Goal: Task Accomplishment & Management: Manage account settings

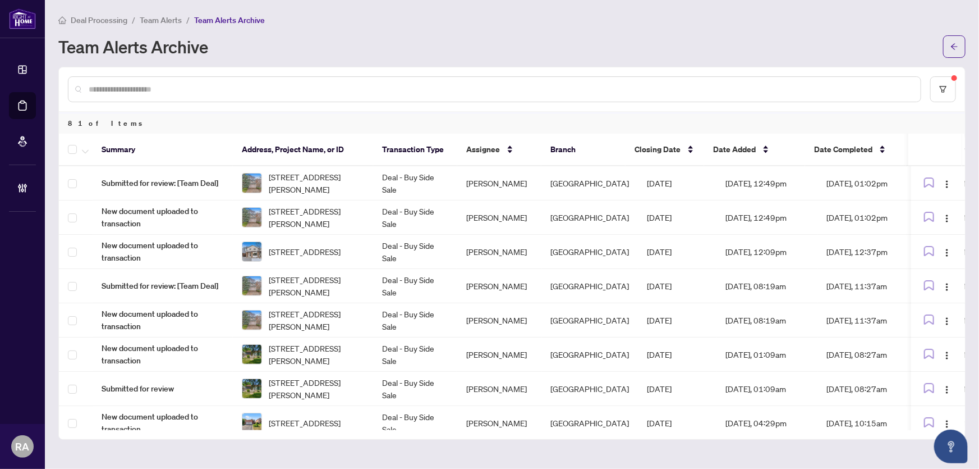
click at [497, 19] on div "Deal Processing / Team Alerts / Team Alerts Archive" at bounding box center [511, 19] width 907 height 13
click at [475, 19] on div "Deal Processing / Team Alerts / Team Alerts Archive" at bounding box center [511, 19] width 907 height 13
click at [169, 15] on span "Team Alerts" at bounding box center [161, 20] width 42 height 10
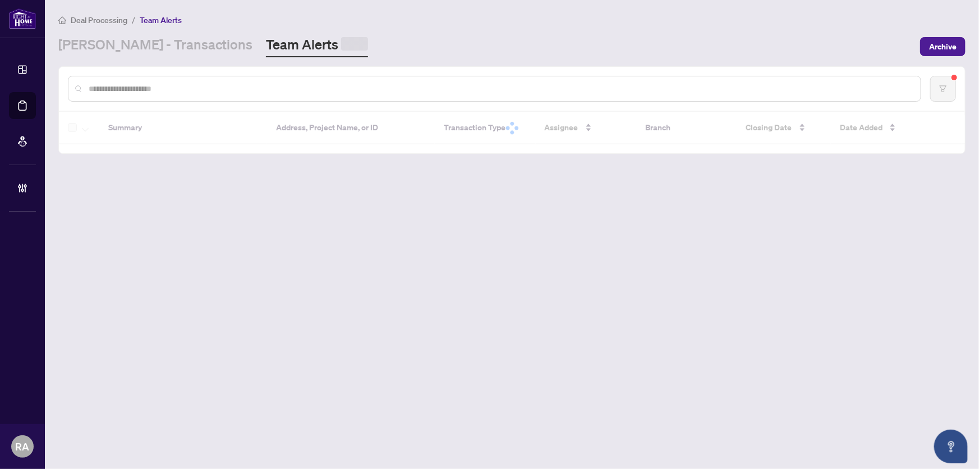
click at [318, 17] on div "Deal Processing / Team Alerts" at bounding box center [511, 19] width 907 height 13
click at [275, 85] on input "text" at bounding box center [500, 87] width 823 height 12
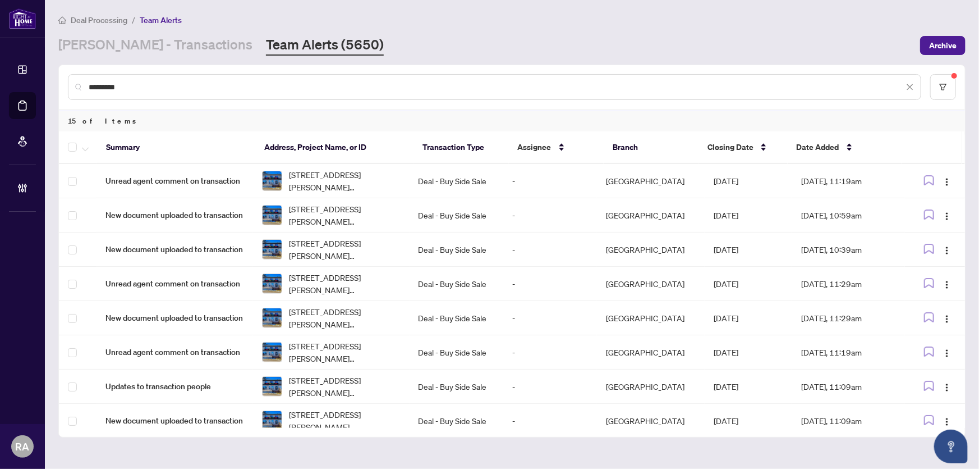
click at [146, 89] on input "*********" at bounding box center [496, 87] width 815 height 12
type input "*********"
click at [82, 145] on span "button" at bounding box center [85, 147] width 7 height 12
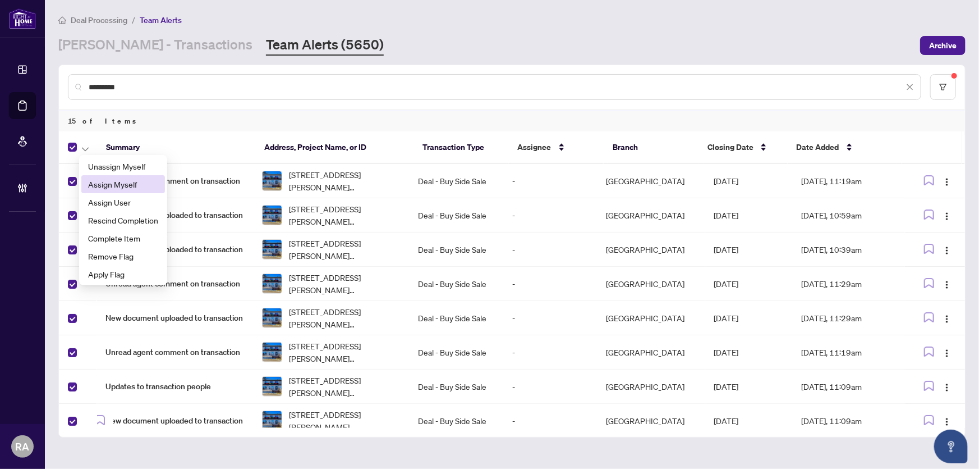
click at [113, 191] on li "Assign Myself" at bounding box center [123, 184] width 84 height 18
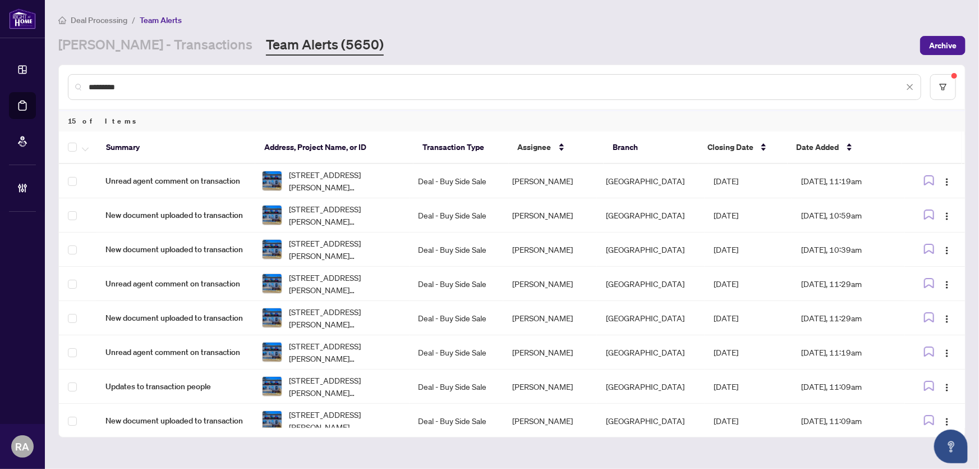
click at [473, 44] on div "[PERSON_NAME] - Transactions Team Alerts (5650)" at bounding box center [485, 45] width 855 height 20
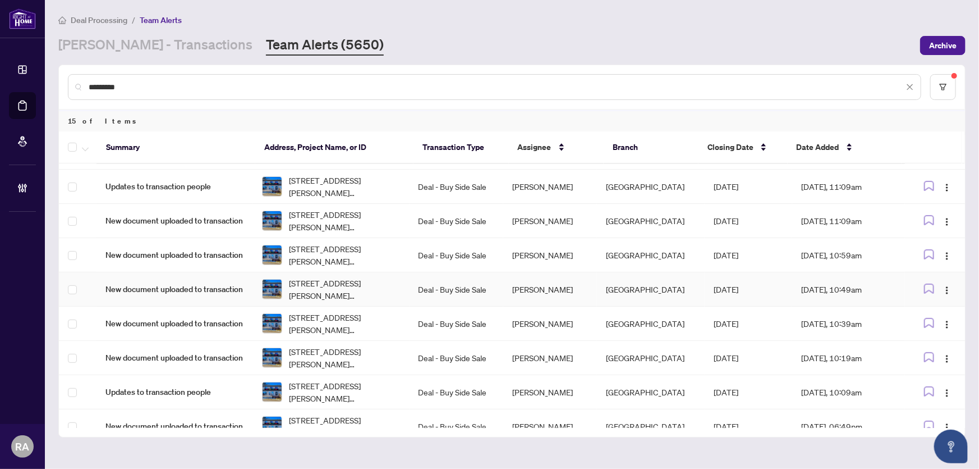
scroll to position [248, 0]
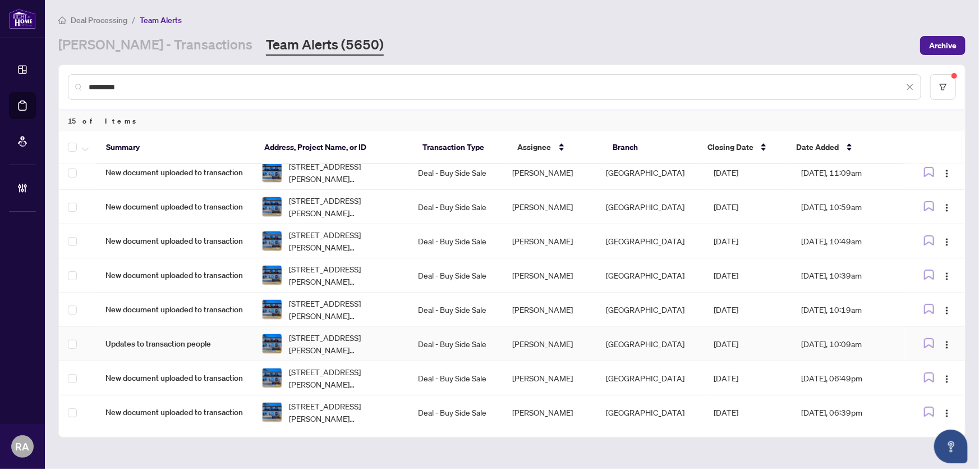
drag, startPoint x: 488, startPoint y: 324, endPoint x: 482, endPoint y: 319, distance: 7.9
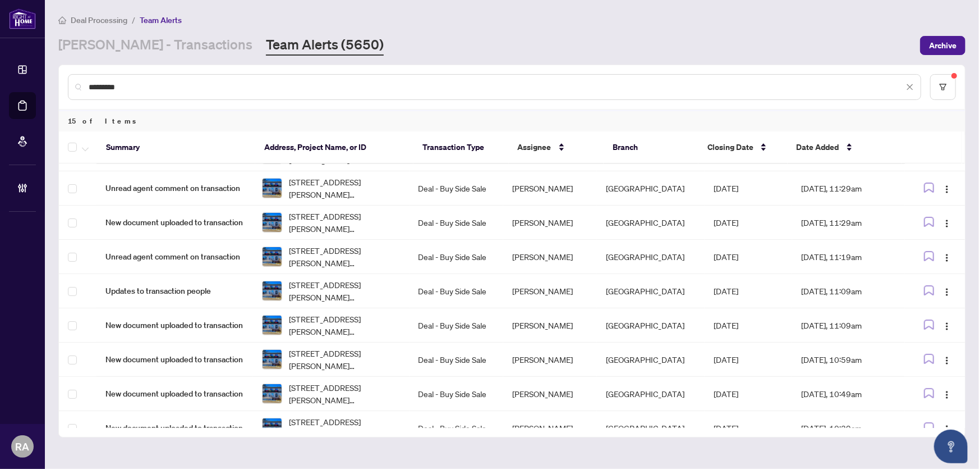
click at [397, 54] on div "[PERSON_NAME] - Transactions Team Alerts (5650)" at bounding box center [485, 45] width 855 height 20
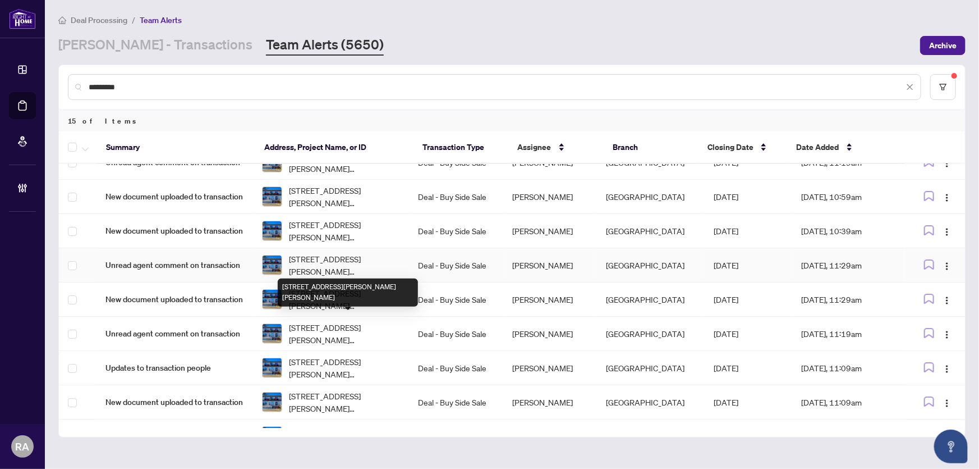
scroll to position [0, 0]
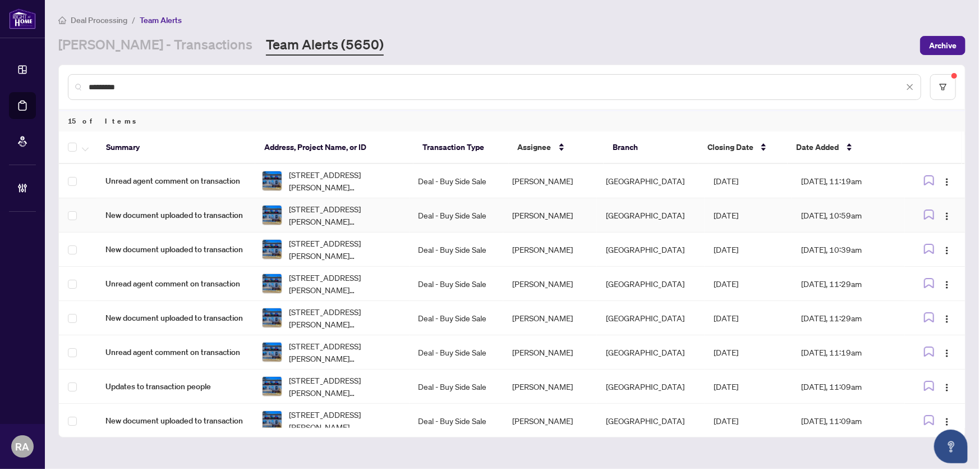
click at [469, 198] on td "Deal - Buy Side Sale" at bounding box center [457, 215] width 94 height 34
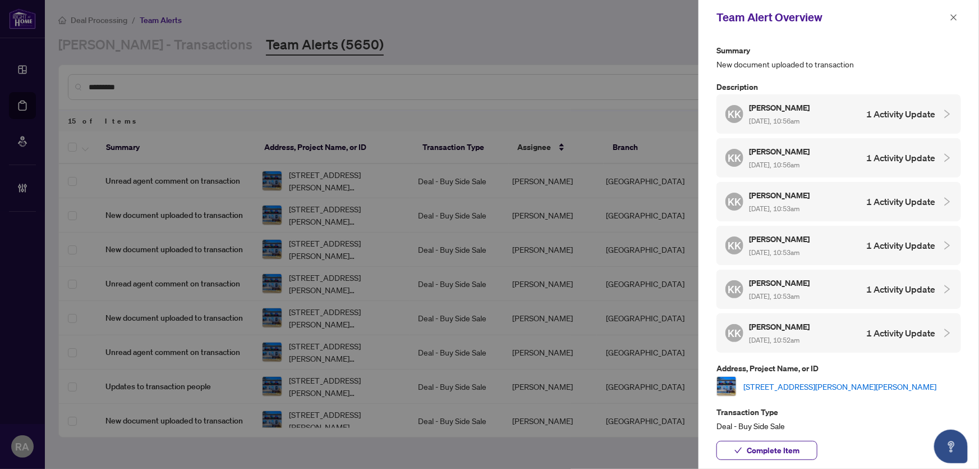
click at [786, 380] on link "[STREET_ADDRESS][PERSON_NAME][PERSON_NAME]" at bounding box center [839, 386] width 193 height 12
click at [954, 16] on icon "close" at bounding box center [954, 17] width 8 height 8
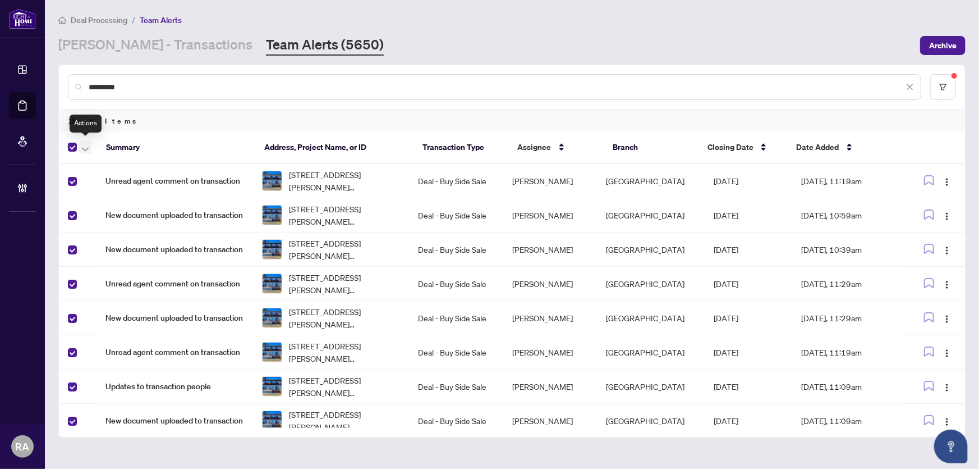
click at [84, 147] on icon "button" at bounding box center [85, 149] width 7 height 4
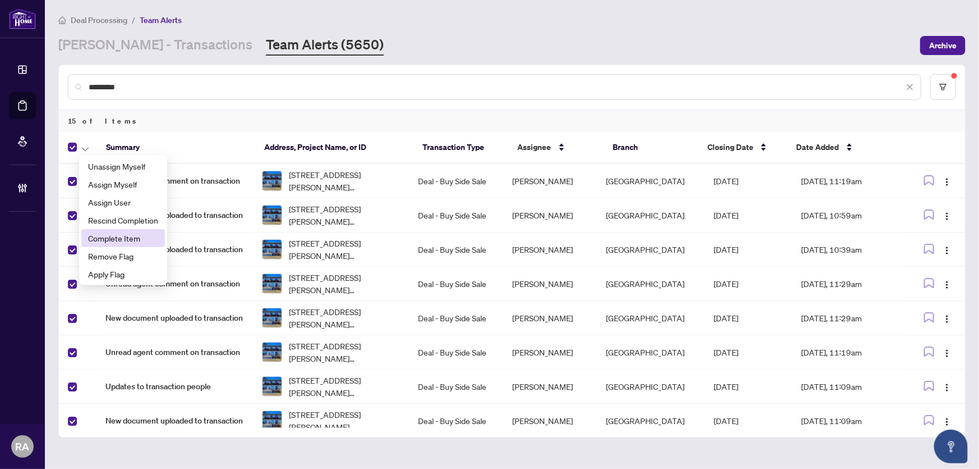
click at [111, 238] on span "Complete Item" at bounding box center [123, 238] width 70 height 12
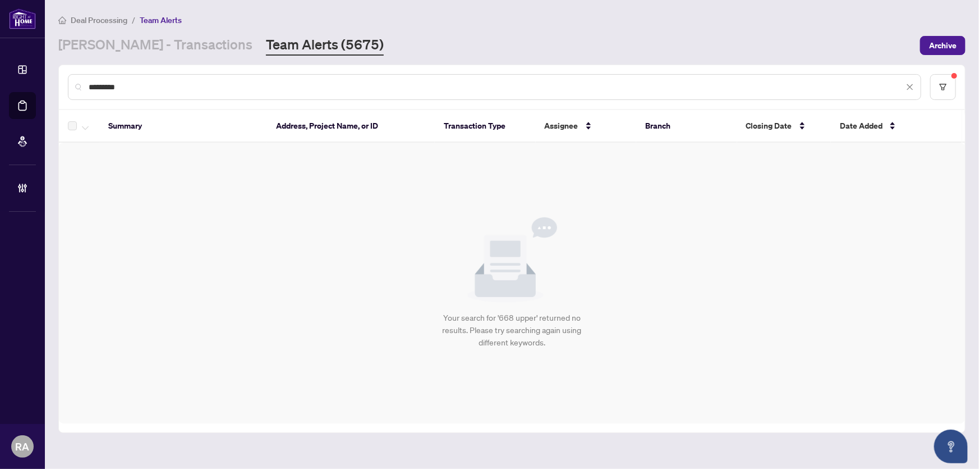
click at [406, 42] on div "[PERSON_NAME] - Transactions Team Alerts (5675)" at bounding box center [485, 45] width 855 height 20
drag, startPoint x: 134, startPoint y: 82, endPoint x: 58, endPoint y: 84, distance: 76.3
click at [58, 84] on div "********* Summary Address, Project Name, or ID Transaction Type Assignee Branch…" at bounding box center [511, 249] width 907 height 368
click at [144, 89] on input "*********" at bounding box center [496, 87] width 815 height 12
drag, startPoint x: 141, startPoint y: 81, endPoint x: 63, endPoint y: 79, distance: 77.5
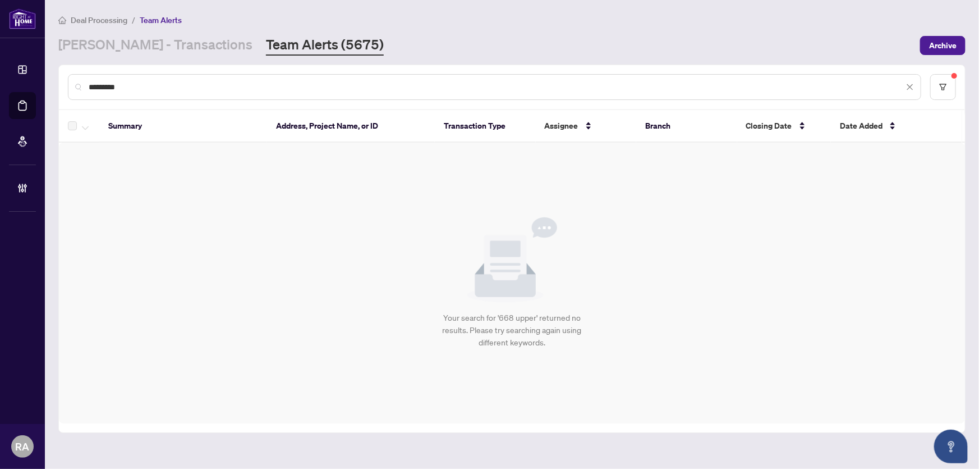
click at [64, 79] on div "*********" at bounding box center [512, 87] width 906 height 44
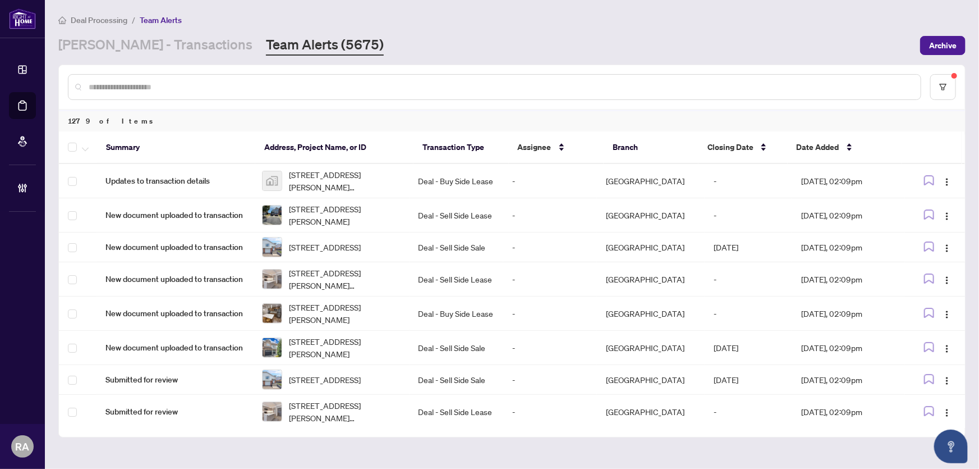
click at [235, 84] on input "text" at bounding box center [500, 87] width 823 height 12
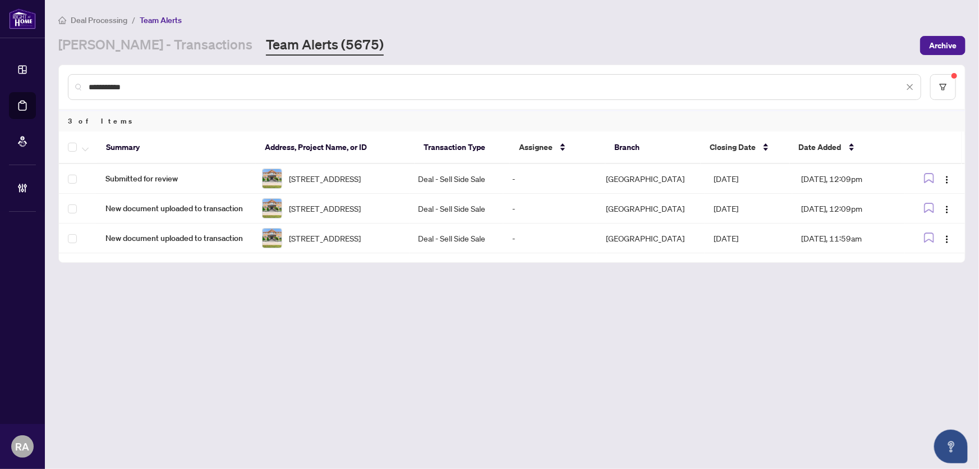
type input "**********"
click at [84, 145] on span "button" at bounding box center [85, 147] width 7 height 12
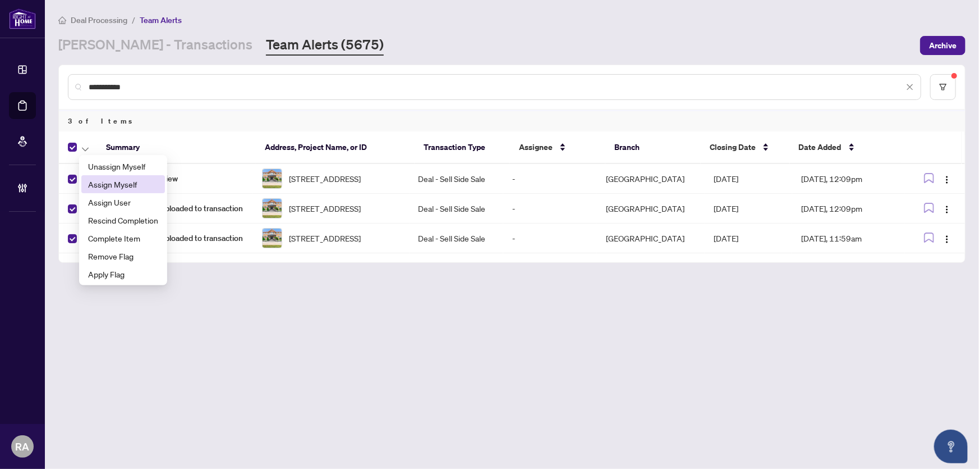
click at [126, 186] on span "Assign Myself" at bounding box center [123, 184] width 70 height 12
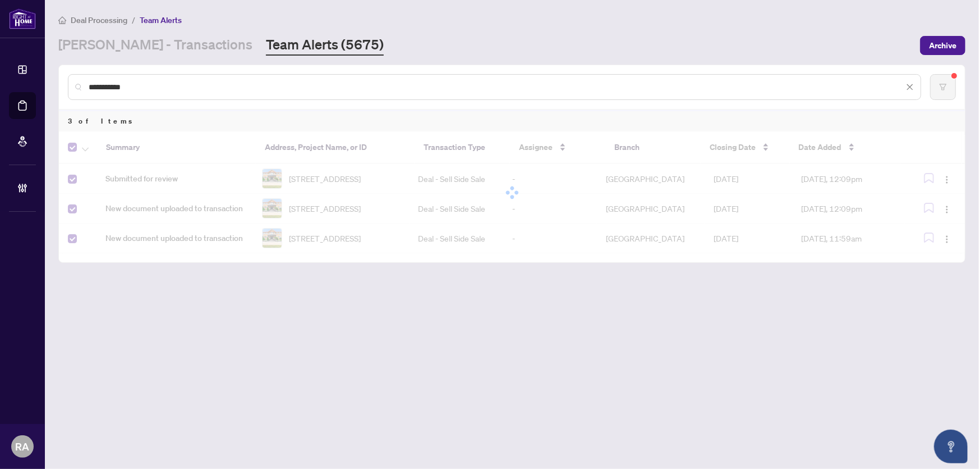
click at [279, 310] on main "**********" at bounding box center [512, 234] width 934 height 469
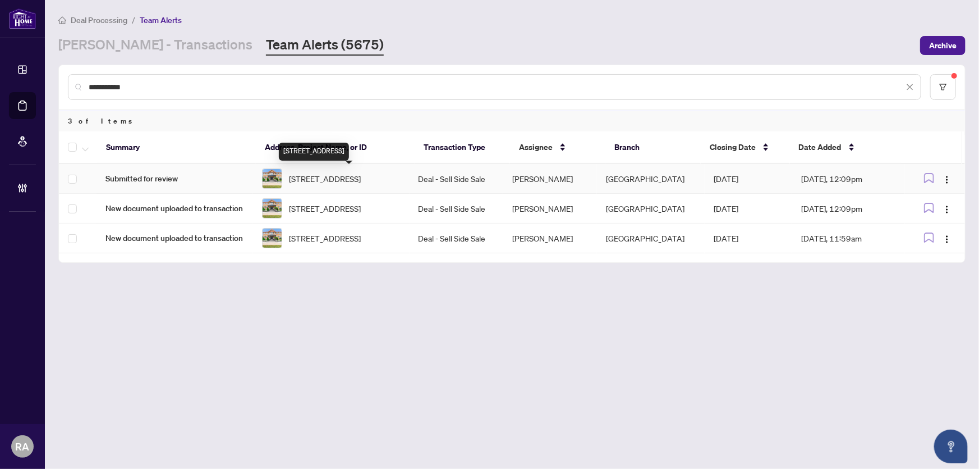
drag, startPoint x: 366, startPoint y: 177, endPoint x: 374, endPoint y: 158, distance: 20.9
click at [361, 177] on span "[STREET_ADDRESS]" at bounding box center [325, 178] width 72 height 12
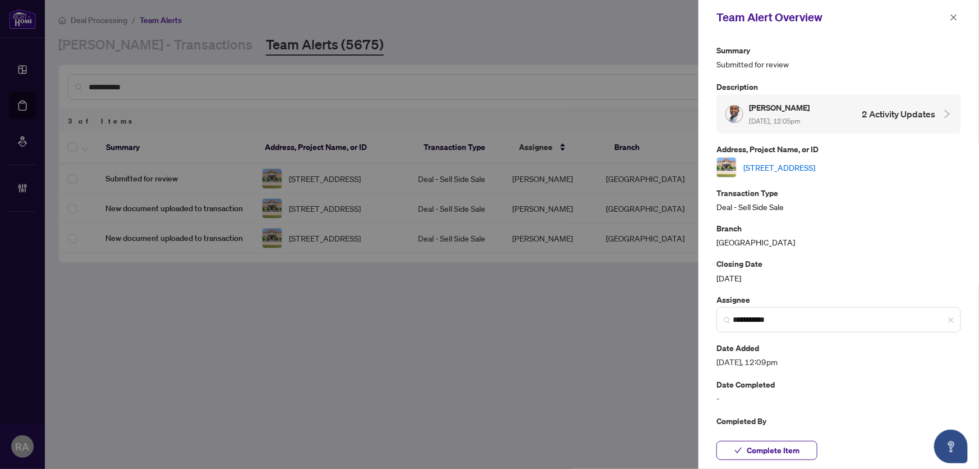
click at [795, 166] on link "[STREET_ADDRESS]" at bounding box center [779, 167] width 72 height 12
click at [952, 17] on icon "close" at bounding box center [954, 17] width 8 height 8
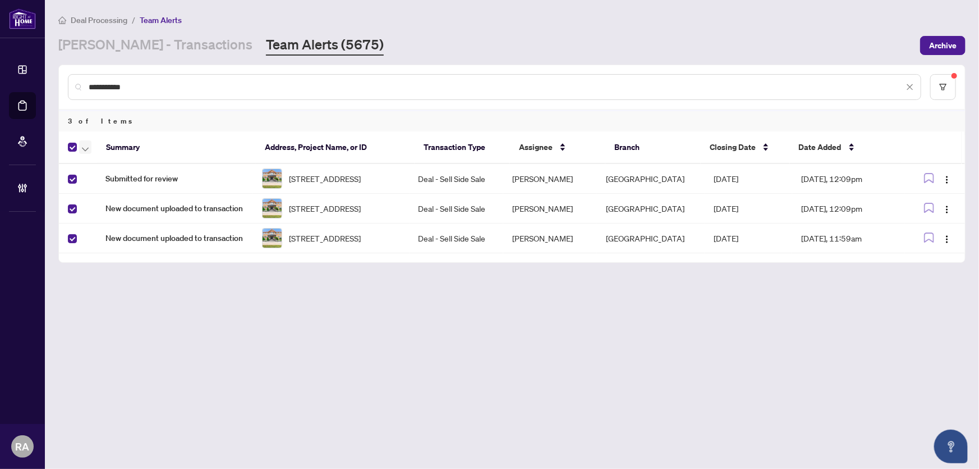
click at [85, 143] on span "button" at bounding box center [85, 147] width 7 height 12
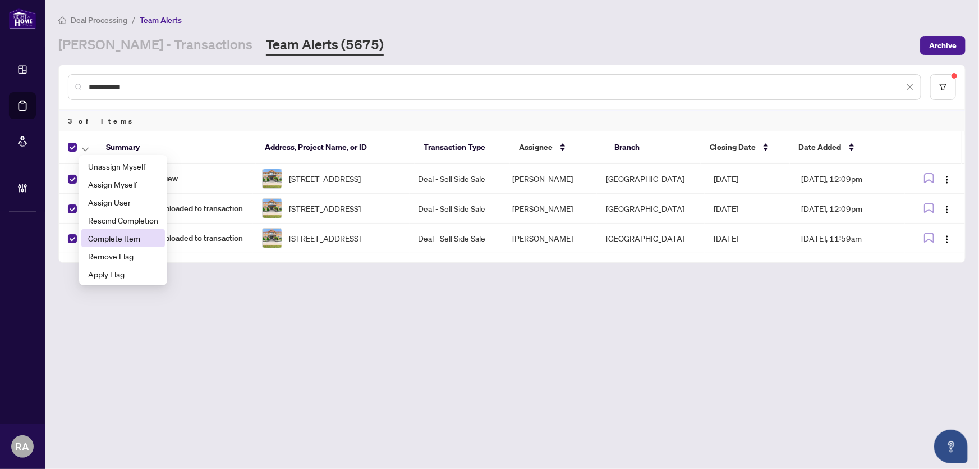
click at [103, 241] on span "Complete Item" at bounding box center [123, 238] width 70 height 12
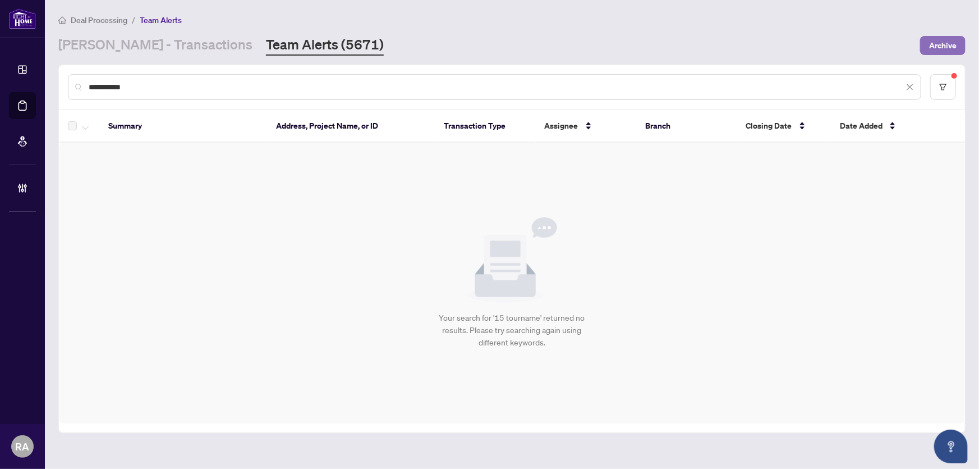
click at [943, 43] on span "Archive" at bounding box center [942, 45] width 27 height 18
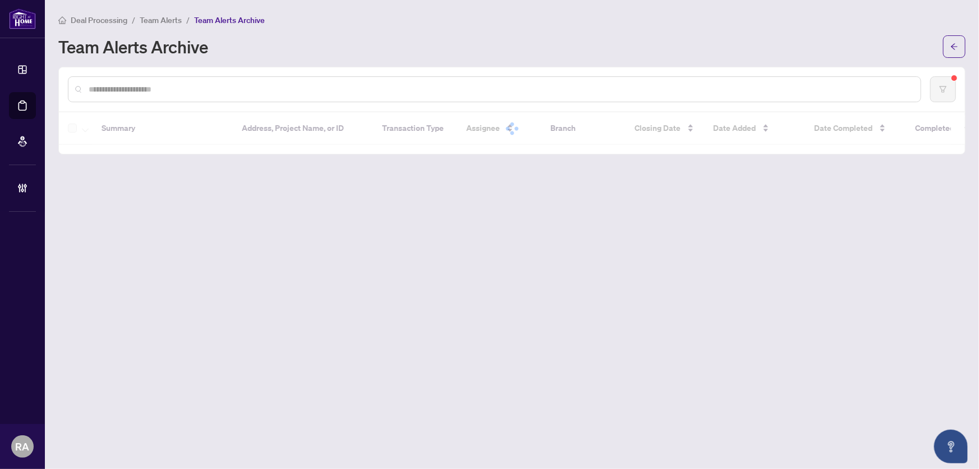
click at [494, 57] on main "Deal Processing / Team Alerts / Team Alerts Archive Team Alerts Archive Summary…" at bounding box center [512, 234] width 934 height 469
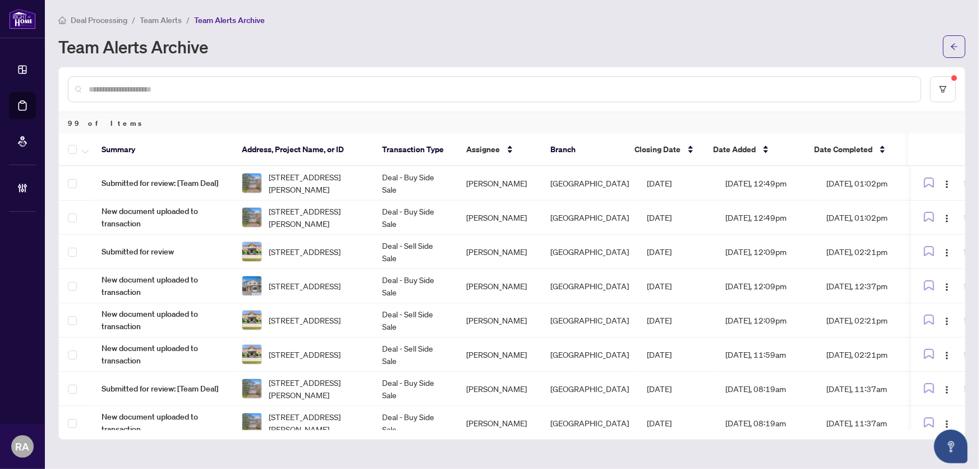
click at [153, 19] on span "Team Alerts" at bounding box center [161, 20] width 42 height 10
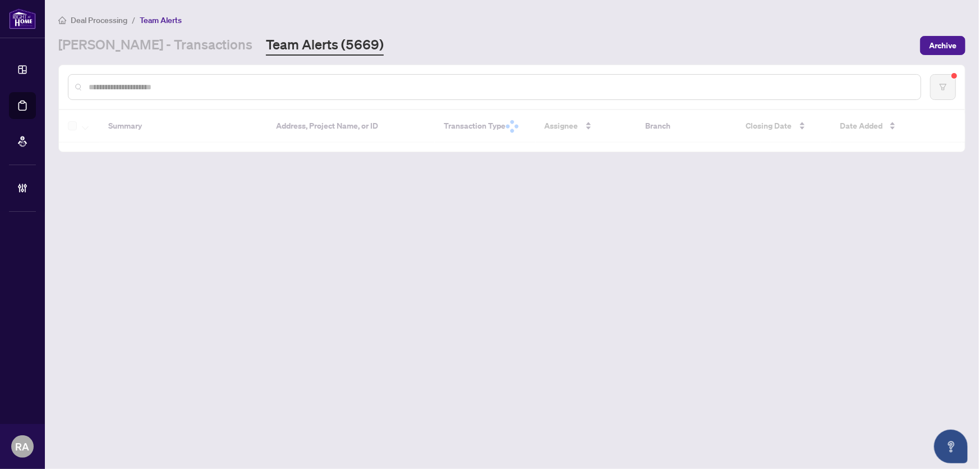
click at [158, 82] on input "text" at bounding box center [500, 87] width 823 height 12
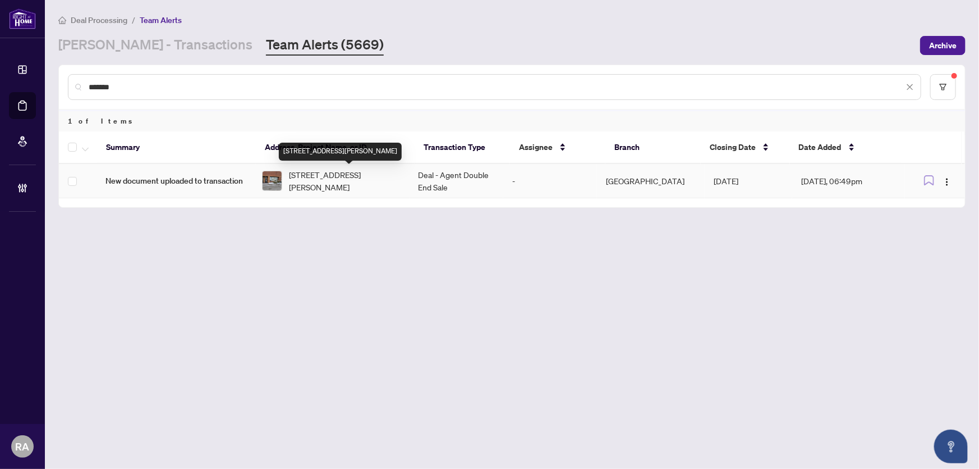
type input "*******"
click at [375, 186] on span "[STREET_ADDRESS][PERSON_NAME]" at bounding box center [345, 180] width 112 height 25
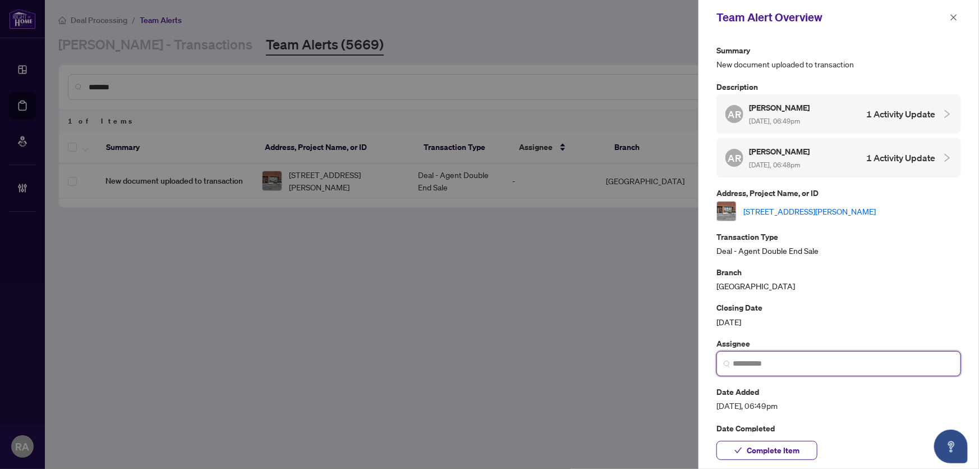
click at [834, 357] on input "search" at bounding box center [843, 363] width 221 height 12
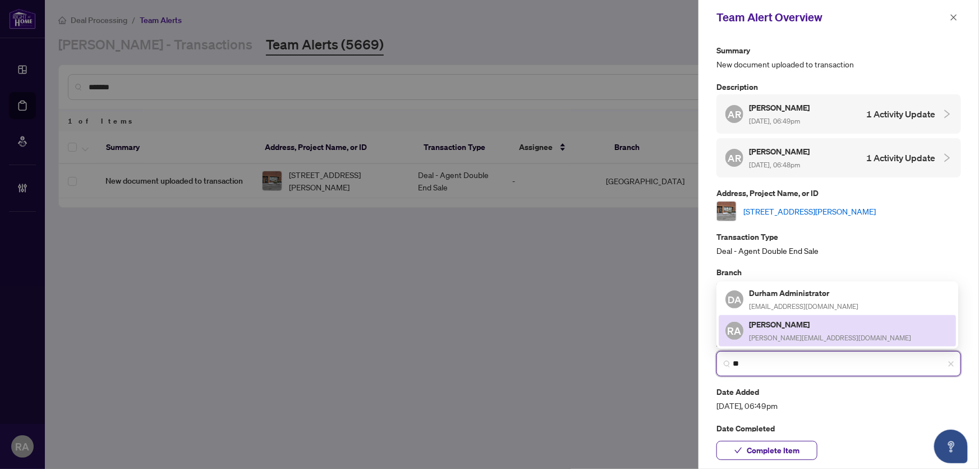
click at [795, 330] on div "[PERSON_NAME] [PERSON_NAME][EMAIL_ADDRESS][DOMAIN_NAME]" at bounding box center [830, 331] width 162 height 26
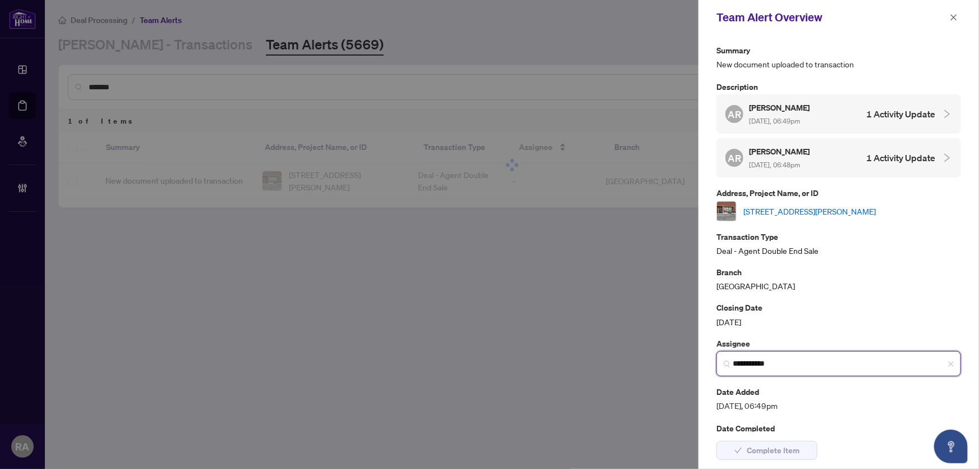
type input "**********"
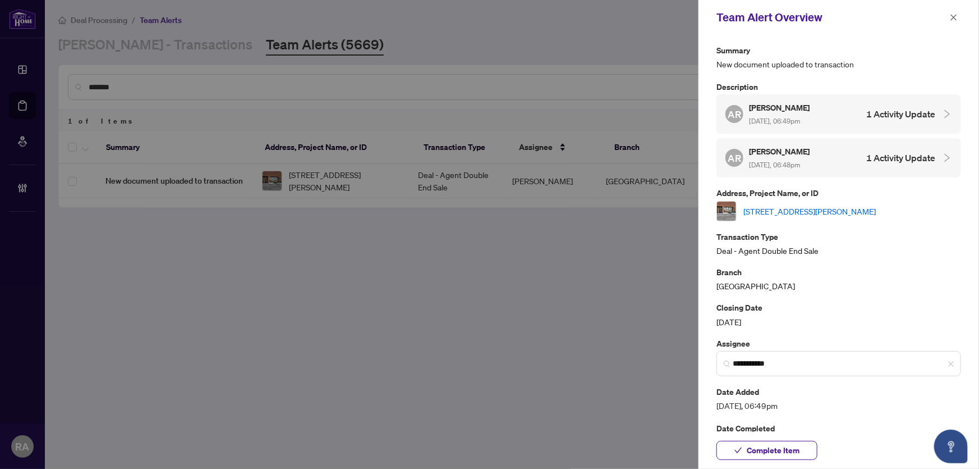
click at [825, 116] on div "AR [PERSON_NAME] [DATE], 06:49pm 1 Activity Update" at bounding box center [830, 114] width 210 height 26
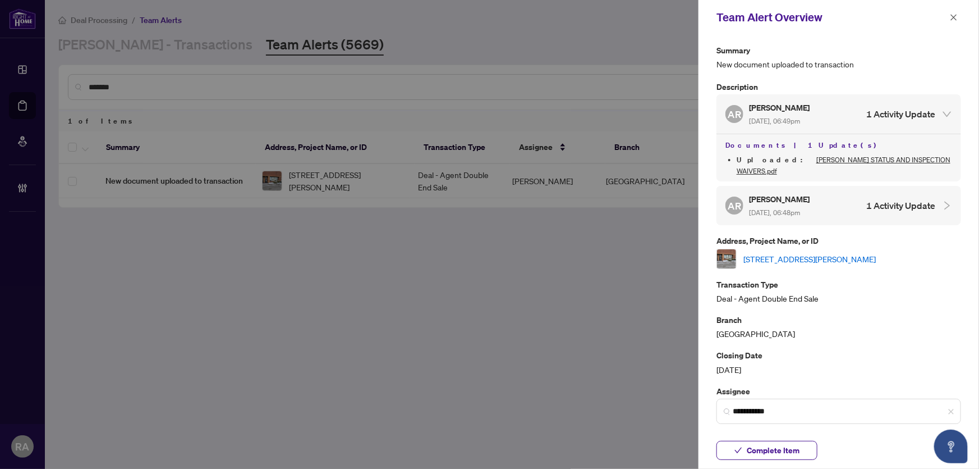
click at [811, 192] on h5 "[PERSON_NAME]" at bounding box center [780, 198] width 62 height 13
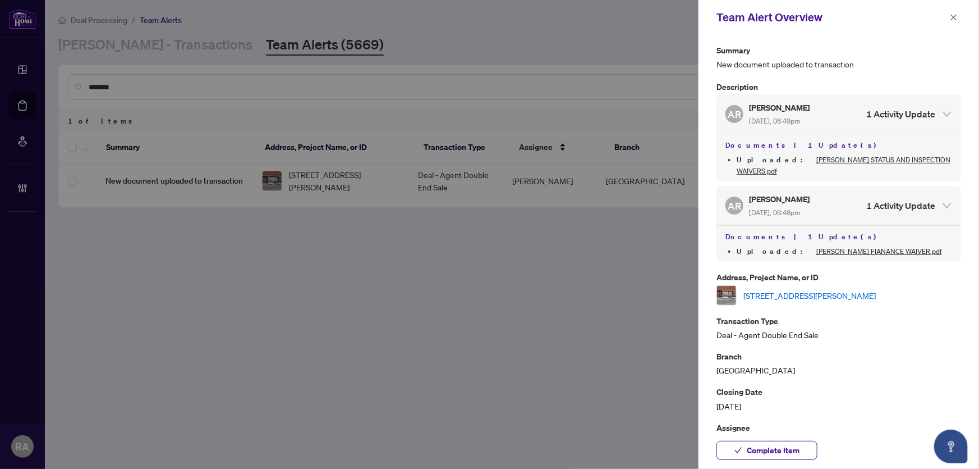
click at [810, 289] on link "[STREET_ADDRESS][PERSON_NAME]" at bounding box center [809, 295] width 132 height 12
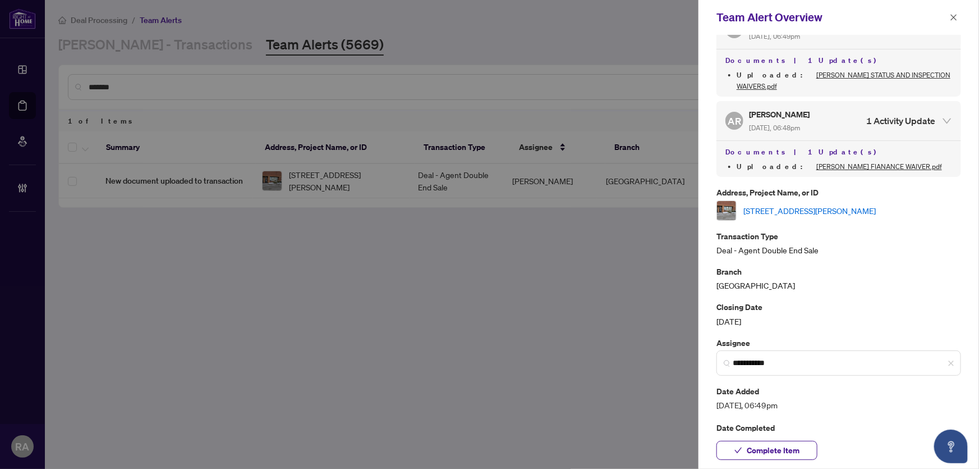
scroll to position [102, 0]
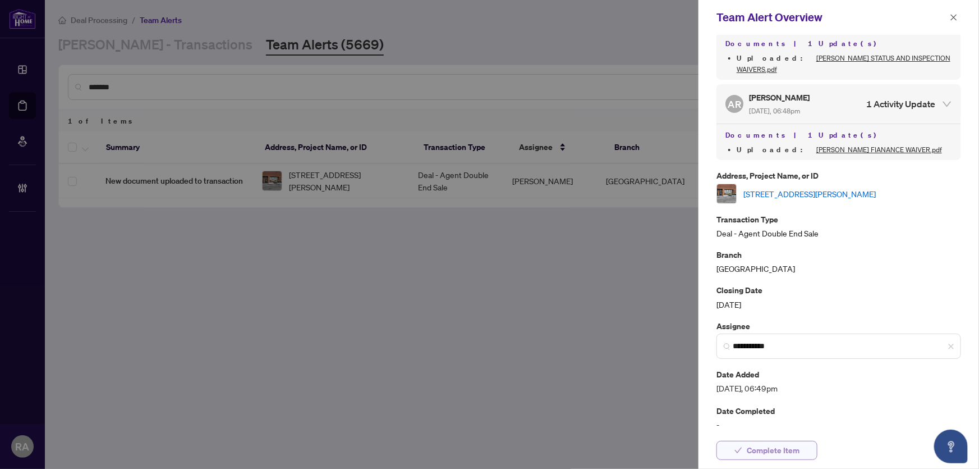
click at [763, 446] on span "Complete Item" at bounding box center [773, 450] width 53 height 18
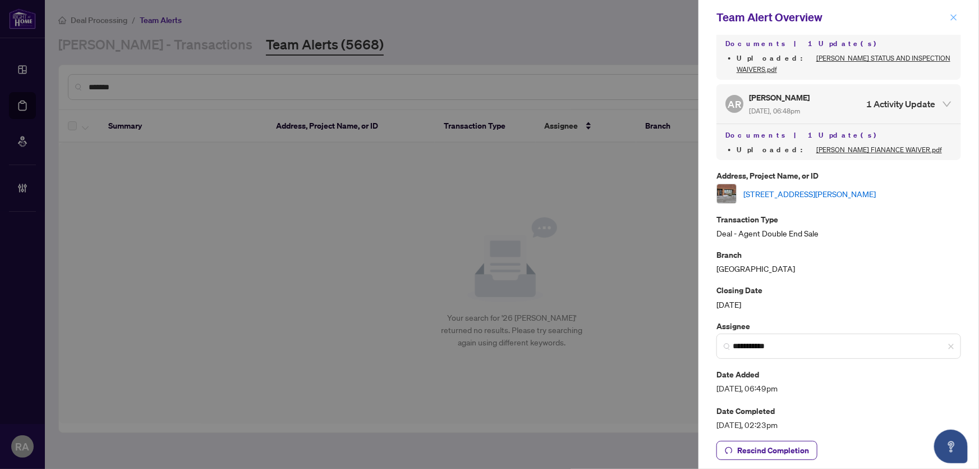
click at [958, 16] on icon "close" at bounding box center [954, 17] width 8 height 8
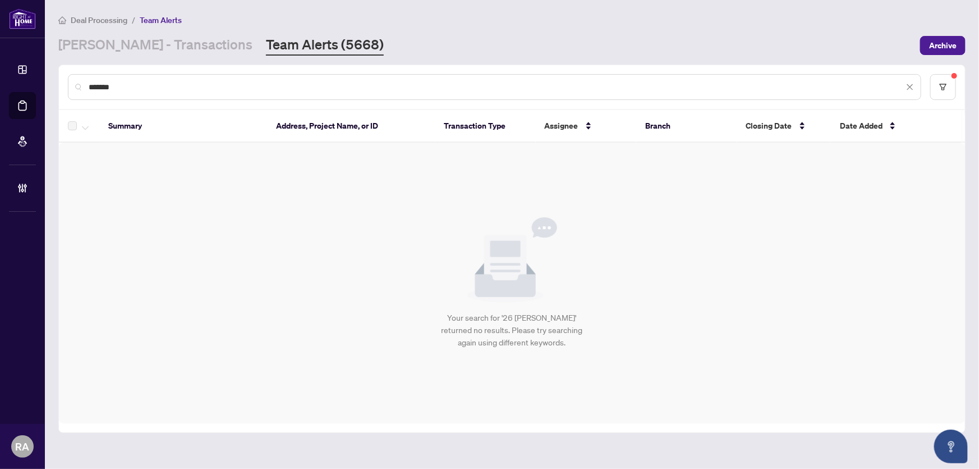
click at [882, 25] on div "Deal Processing / Team Alerts" at bounding box center [511, 19] width 907 height 13
click at [728, 22] on div "Deal Processing / Team Alerts" at bounding box center [511, 19] width 907 height 13
drag, startPoint x: 146, startPoint y: 85, endPoint x: 58, endPoint y: 92, distance: 87.8
click at [59, 92] on div "*******" at bounding box center [512, 87] width 906 height 44
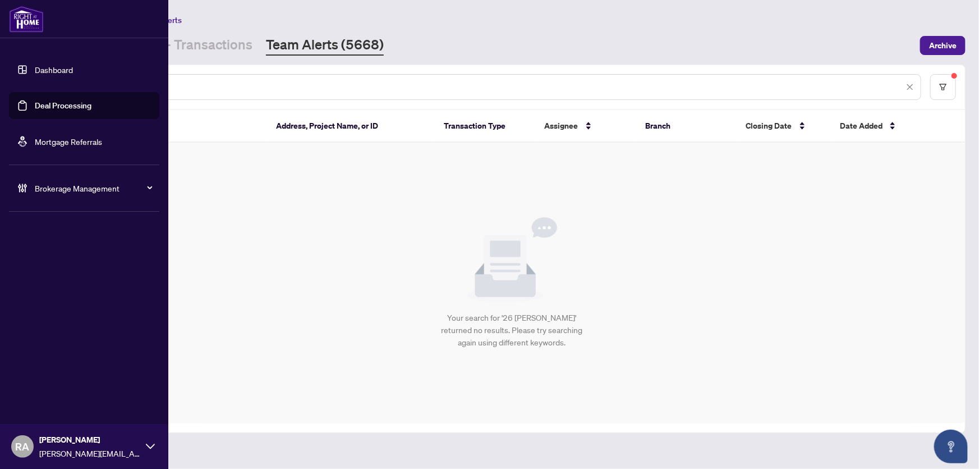
click at [163, 79] on ul "Dashboard Deal Processing Mortgage Referrals Brokerage Management" at bounding box center [84, 128] width 168 height 163
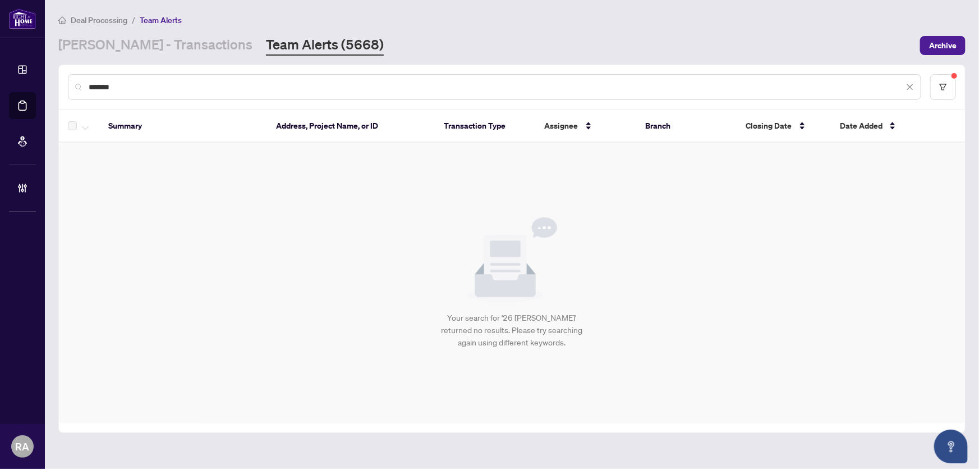
click at [168, 83] on input "*******" at bounding box center [496, 87] width 815 height 12
drag, startPoint x: 137, startPoint y: 86, endPoint x: 158, endPoint y: 108, distance: 30.2
click at [62, 83] on div "*******" at bounding box center [512, 87] width 906 height 44
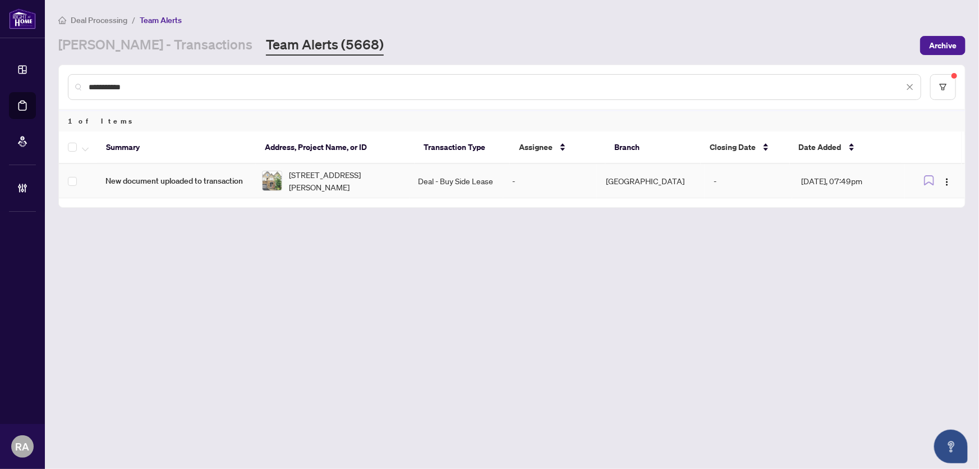
type input "**********"
click at [325, 180] on span "[STREET_ADDRESS][PERSON_NAME]" at bounding box center [345, 180] width 112 height 25
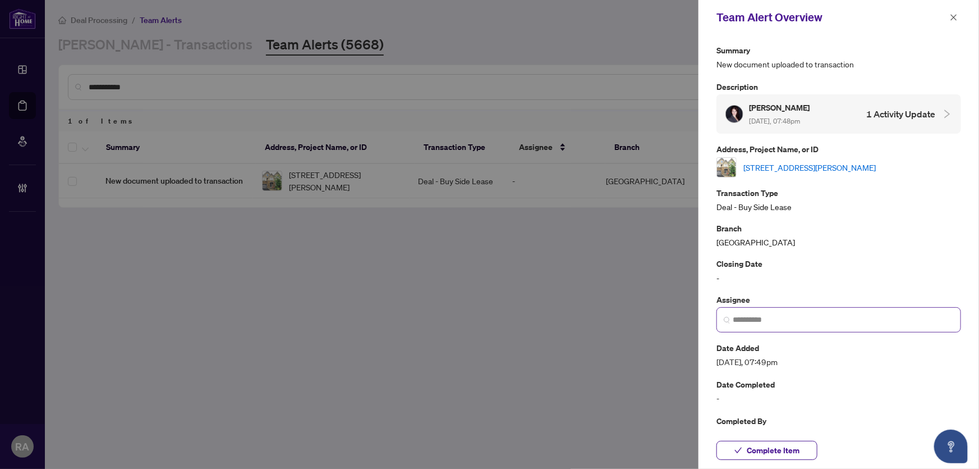
click at [809, 324] on span at bounding box center [839, 319] width 245 height 25
click at [810, 314] on input "search" at bounding box center [843, 320] width 221 height 12
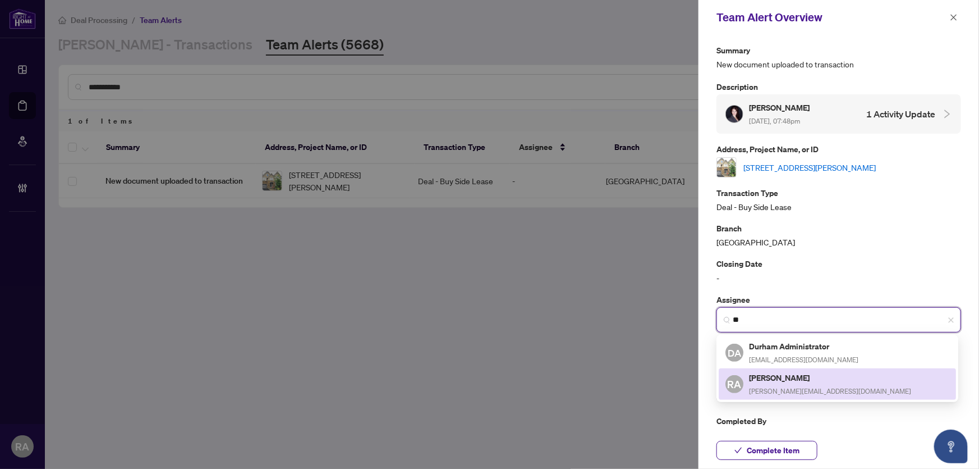
click at [777, 376] on h5 "[PERSON_NAME]" at bounding box center [830, 377] width 162 height 13
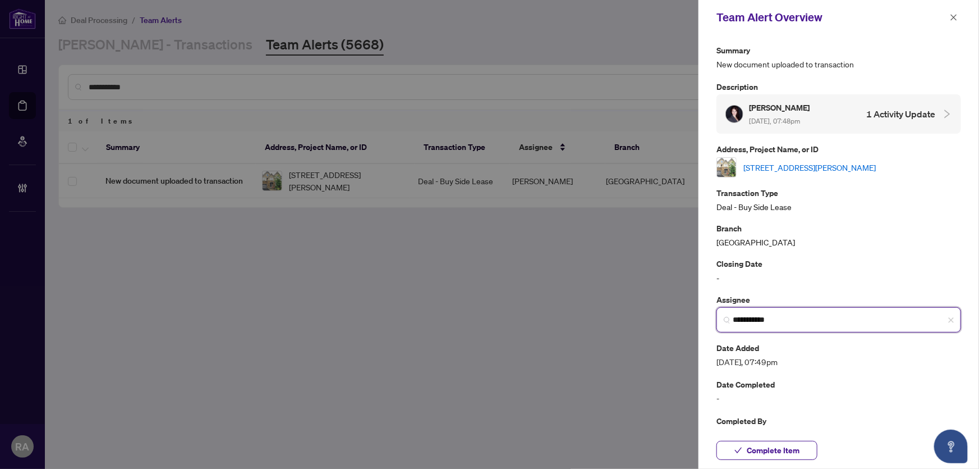
type input "**********"
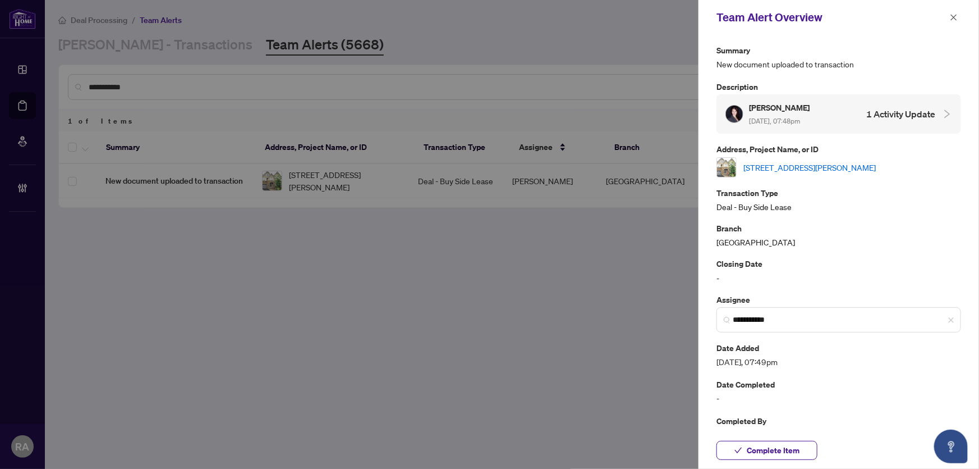
click at [800, 123] on span "[DATE], 07:48pm" at bounding box center [774, 121] width 51 height 8
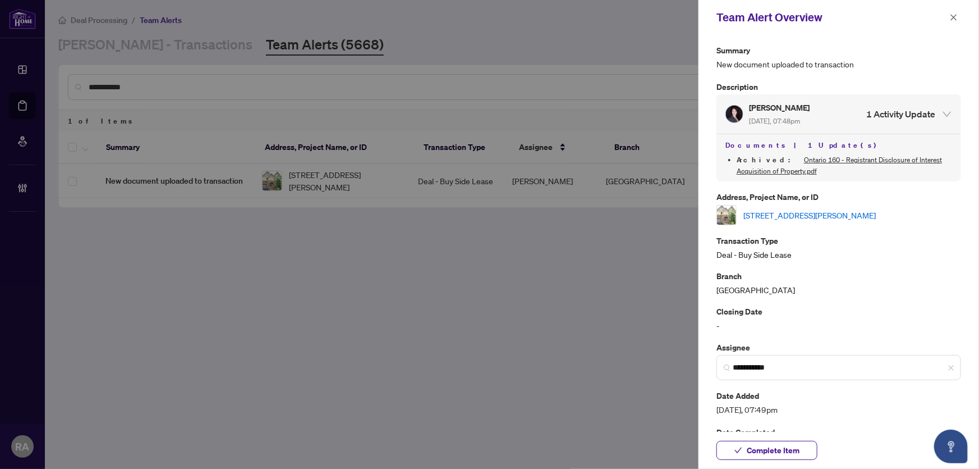
click at [834, 212] on link "[STREET_ADDRESS][PERSON_NAME]" at bounding box center [809, 215] width 132 height 12
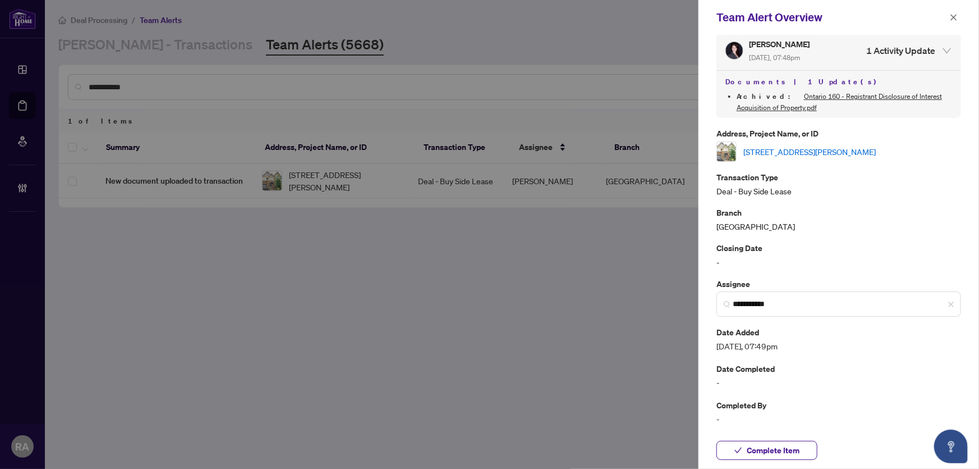
scroll to position [64, 0]
click at [802, 449] on button "Complete Item" at bounding box center [767, 449] width 101 height 19
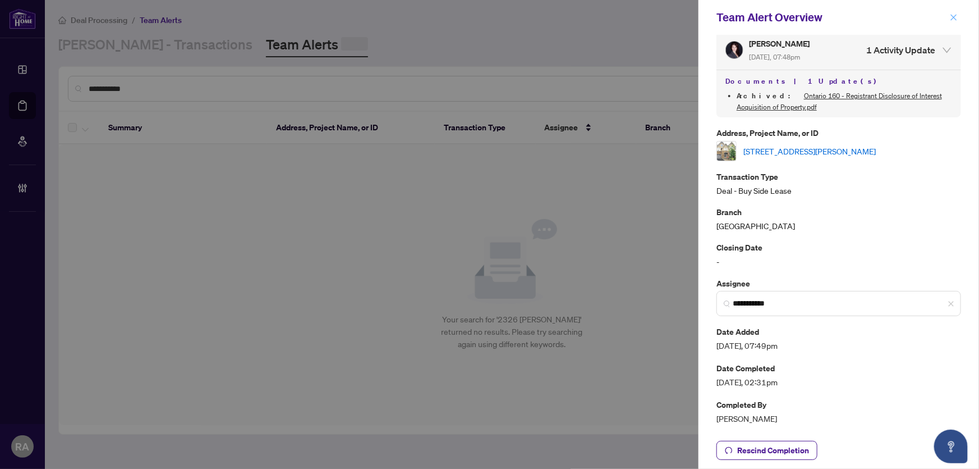
click at [953, 18] on icon "close" at bounding box center [954, 17] width 6 height 6
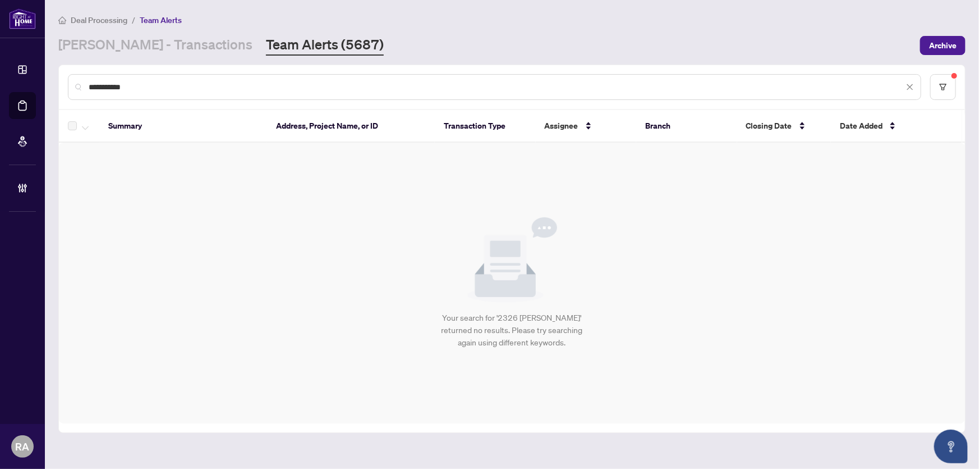
drag, startPoint x: 99, startPoint y: 86, endPoint x: 66, endPoint y: 84, distance: 32.6
click at [66, 84] on div "**********" at bounding box center [512, 87] width 906 height 44
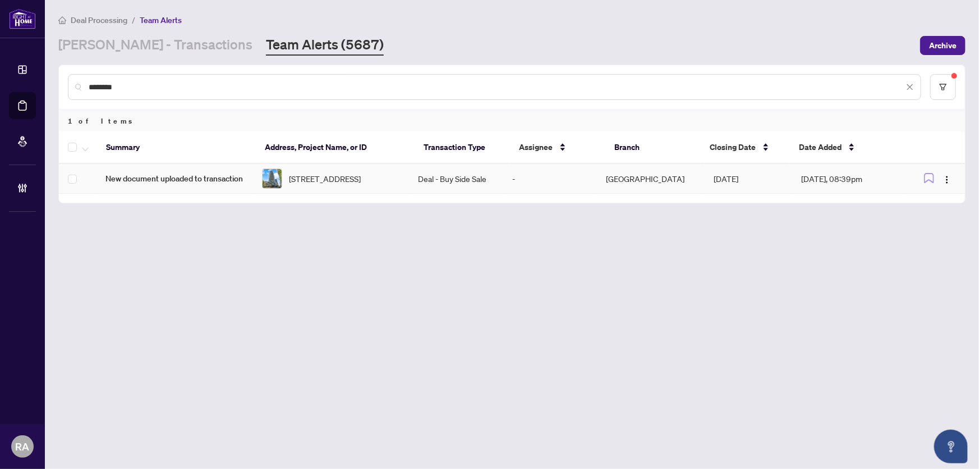
type input "********"
click at [341, 173] on span "[STREET_ADDRESS]" at bounding box center [325, 178] width 72 height 12
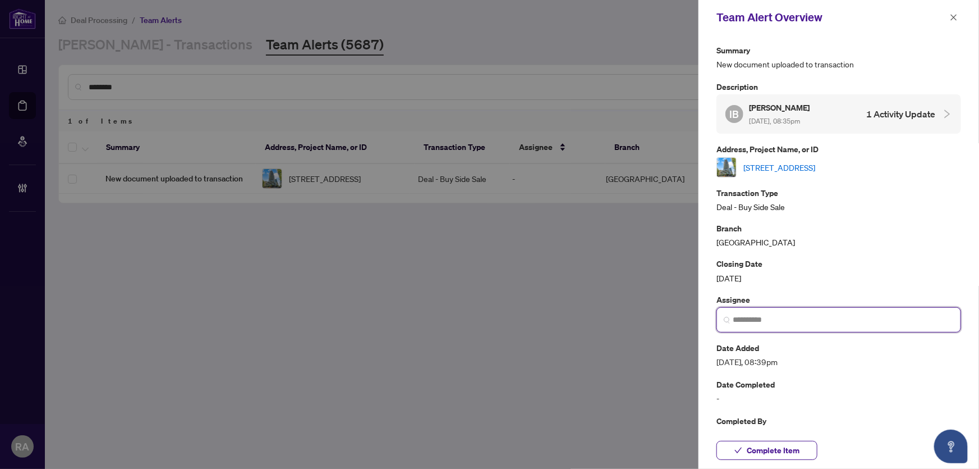
click at [785, 323] on input "search" at bounding box center [843, 320] width 221 height 12
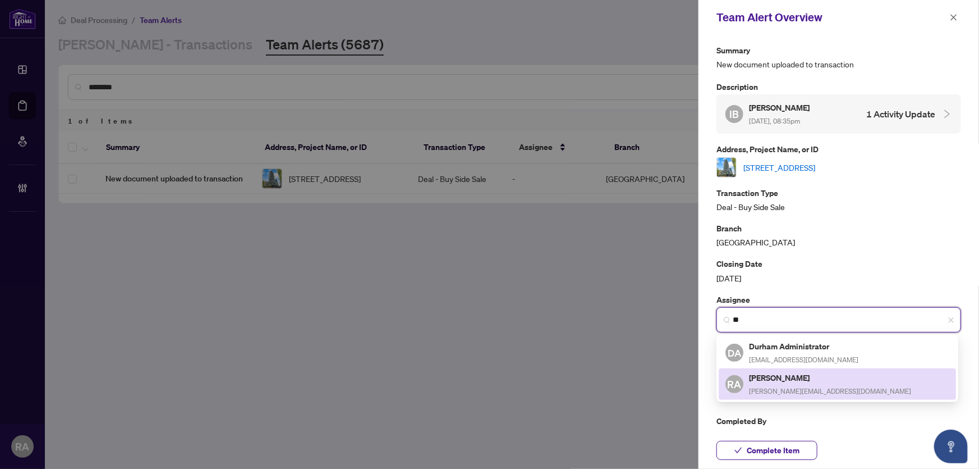
click at [790, 384] on h5 "[PERSON_NAME]" at bounding box center [830, 377] width 162 height 13
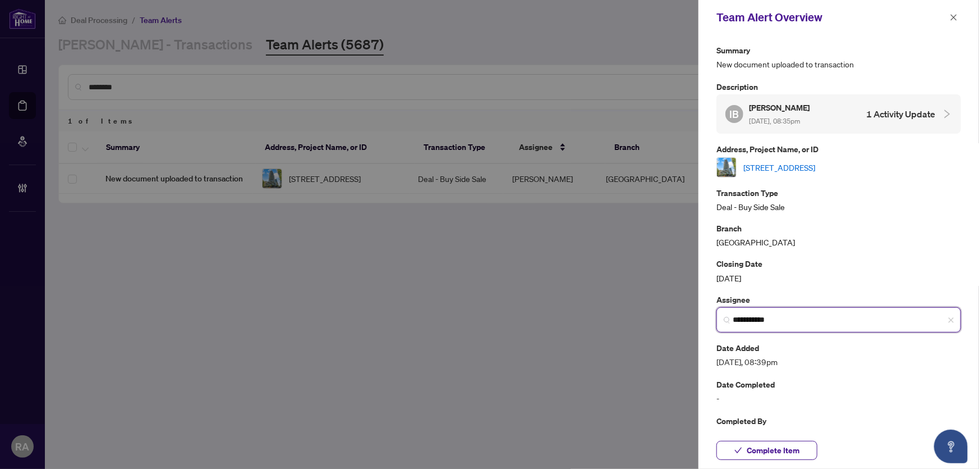
type input "**********"
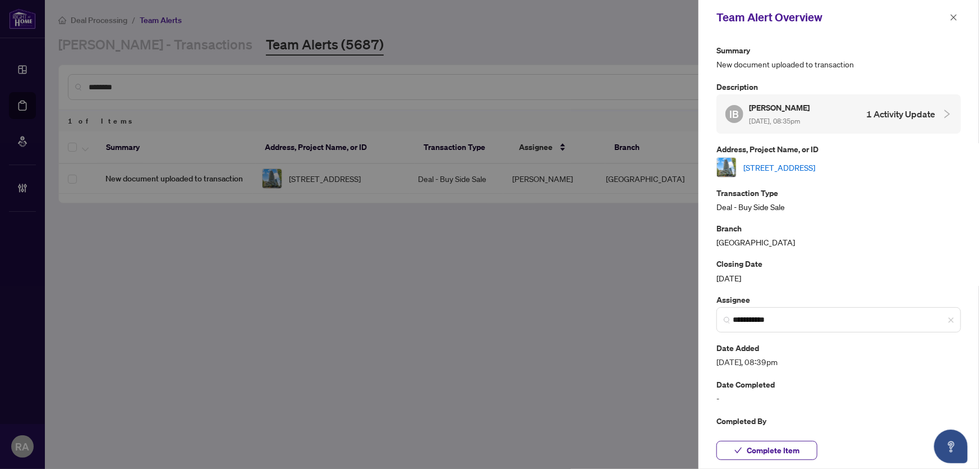
click at [800, 117] on span "[DATE], 08:35pm" at bounding box center [774, 121] width 51 height 8
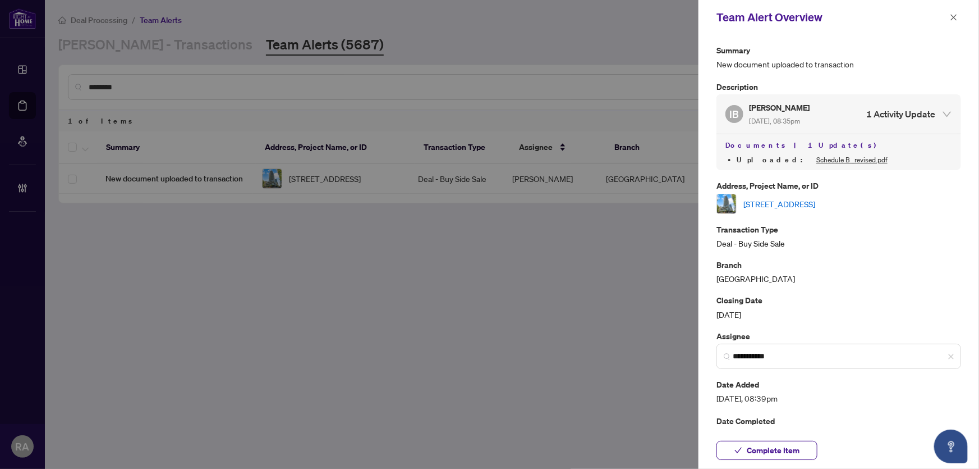
click at [812, 198] on link "[STREET_ADDRESS]" at bounding box center [779, 204] width 72 height 12
click at [763, 452] on span "Complete Item" at bounding box center [773, 450] width 53 height 18
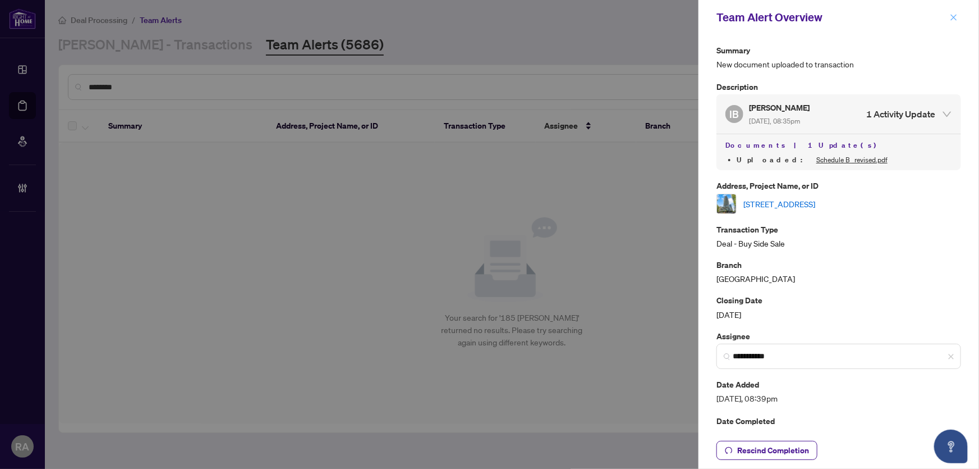
click at [954, 20] on icon "close" at bounding box center [954, 17] width 8 height 8
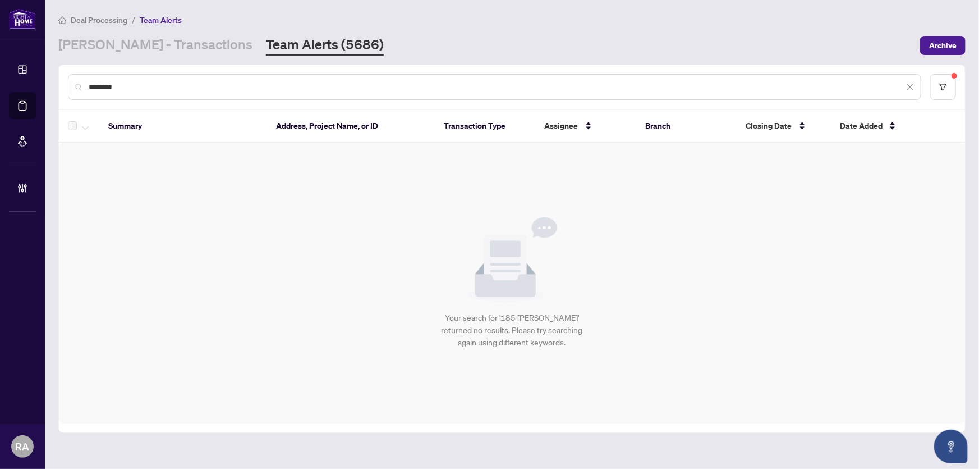
drag, startPoint x: 123, startPoint y: 84, endPoint x: 206, endPoint y: 125, distance: 93.1
click at [63, 88] on div "********" at bounding box center [512, 87] width 906 height 44
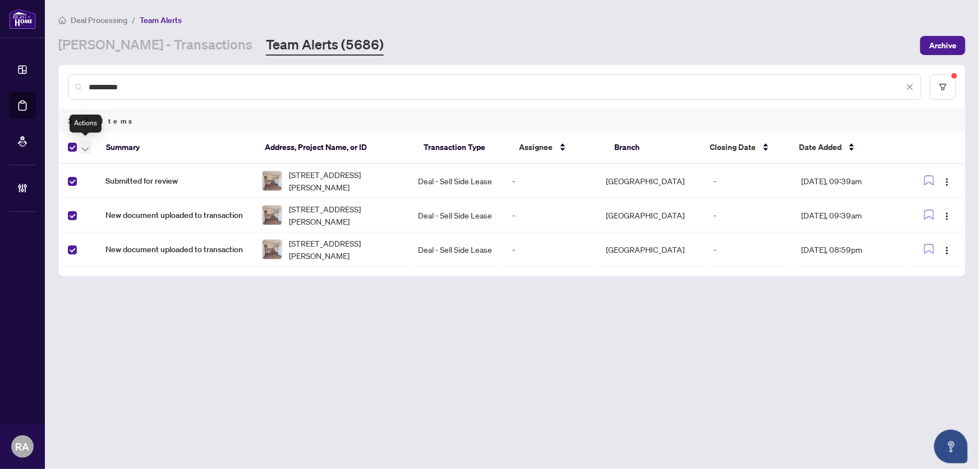
click at [84, 147] on icon "button" at bounding box center [85, 149] width 7 height 4
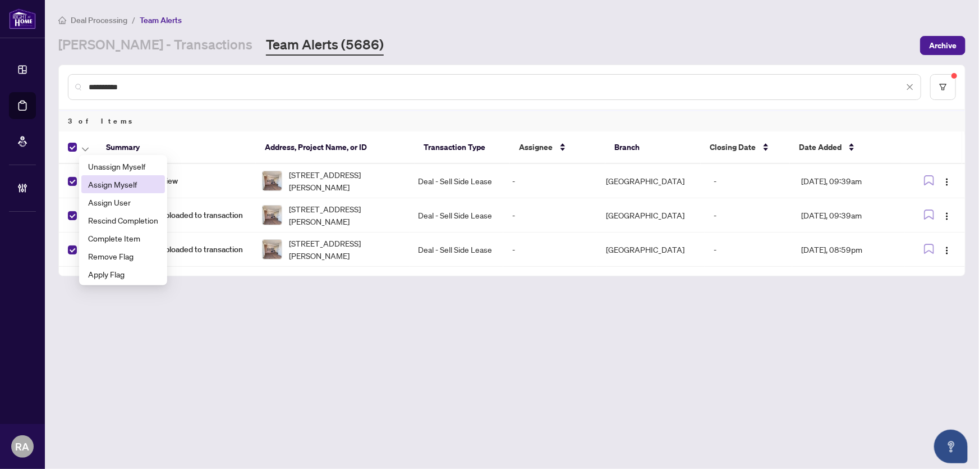
click at [120, 182] on span "Assign Myself" at bounding box center [123, 184] width 70 height 12
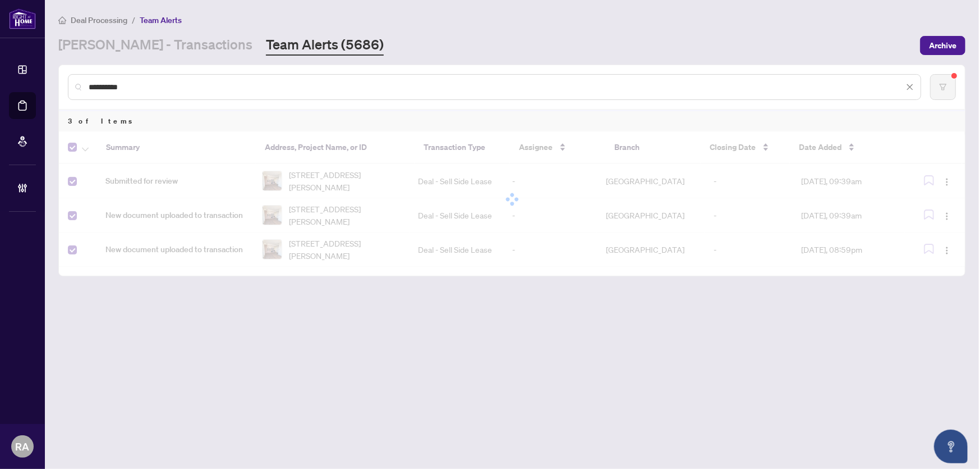
click at [296, 339] on main "**********" at bounding box center [512, 234] width 934 height 469
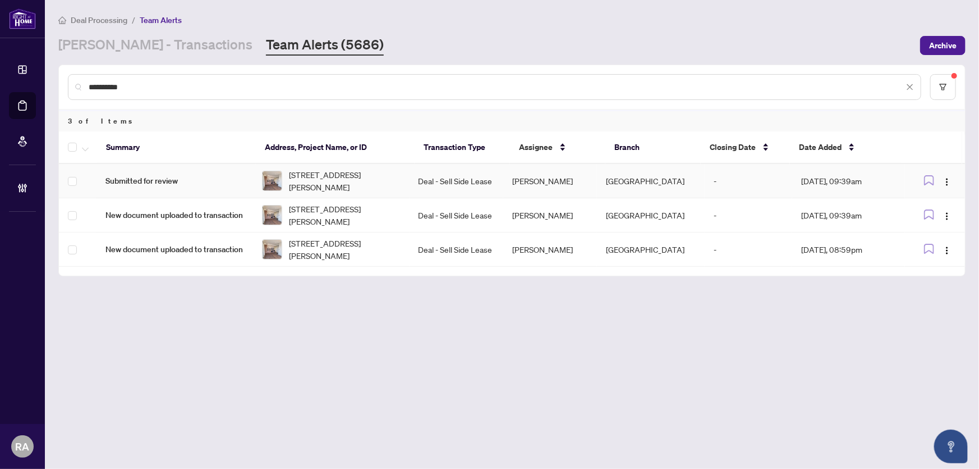
click at [410, 172] on td "[STREET_ADDRESS][PERSON_NAME]" at bounding box center [331, 181] width 157 height 34
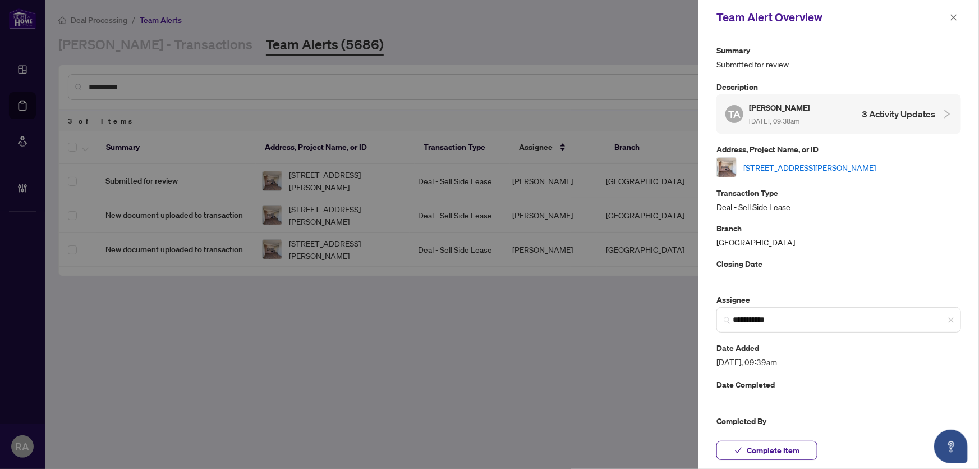
click at [806, 168] on link "[STREET_ADDRESS][PERSON_NAME]" at bounding box center [809, 167] width 132 height 12
click at [954, 20] on icon "close" at bounding box center [954, 17] width 8 height 8
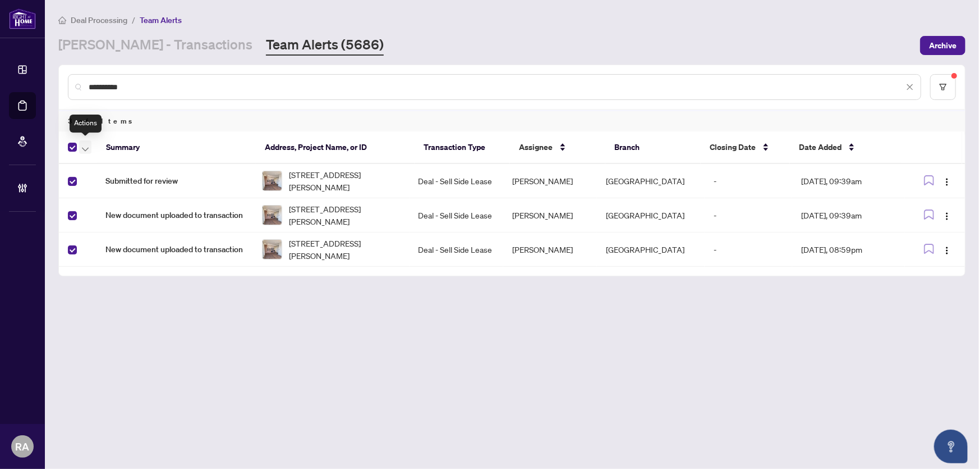
click at [88, 148] on icon "button" at bounding box center [85, 149] width 7 height 4
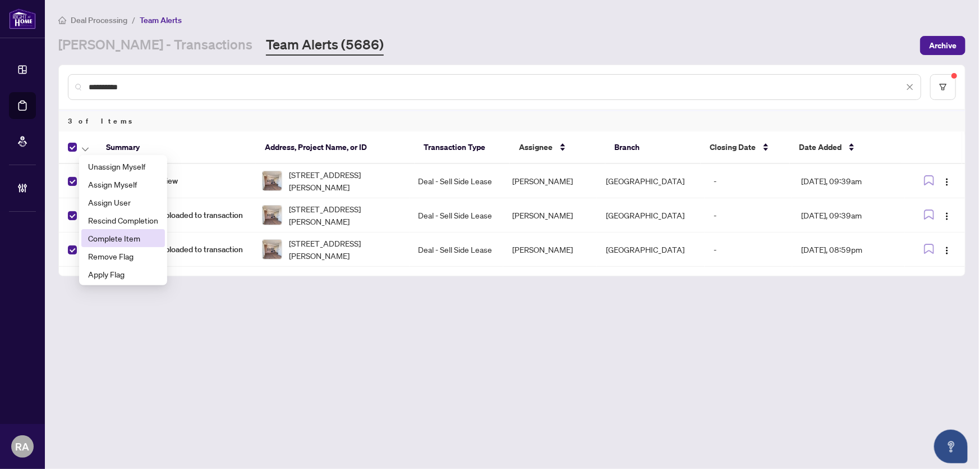
click at [91, 235] on span "Complete Item" at bounding box center [123, 238] width 70 height 12
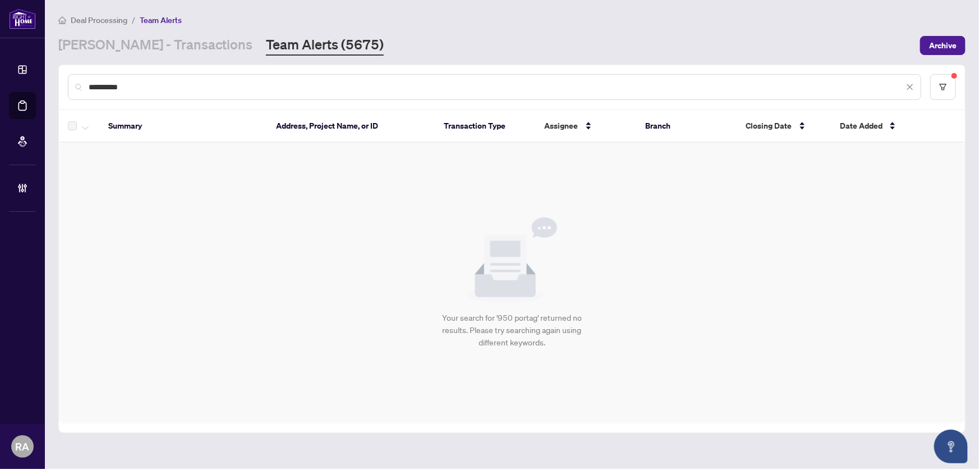
drag, startPoint x: 140, startPoint y: 88, endPoint x: 82, endPoint y: 88, distance: 57.8
click at [82, 88] on div "**********" at bounding box center [494, 87] width 853 height 26
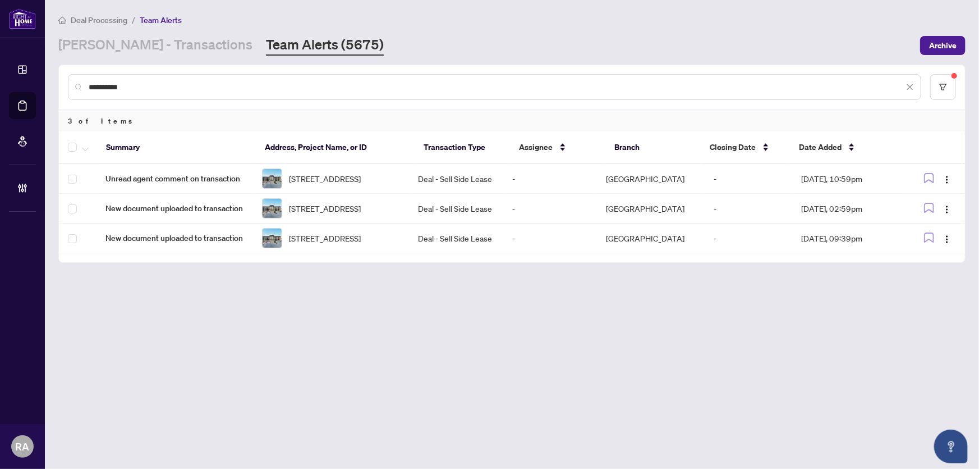
type input "**********"
click at [83, 147] on icon "button" at bounding box center [85, 149] width 7 height 4
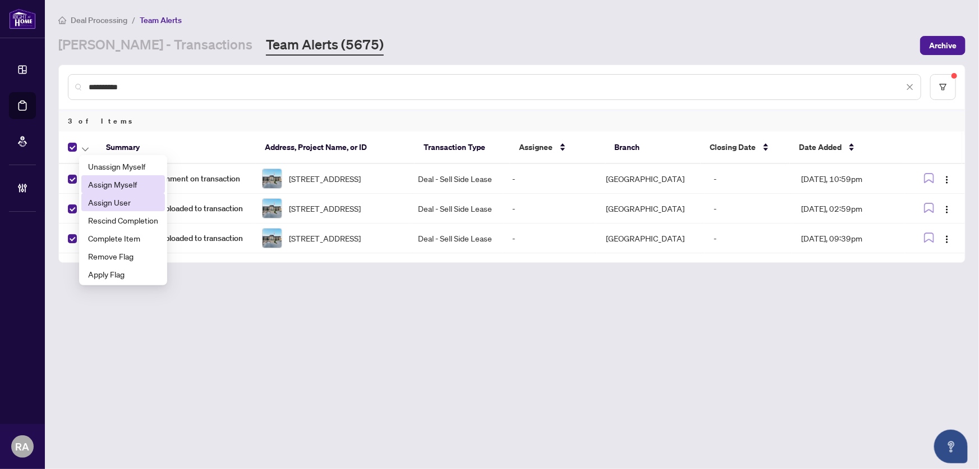
click at [128, 191] on li "Assign Myself" at bounding box center [123, 184] width 84 height 18
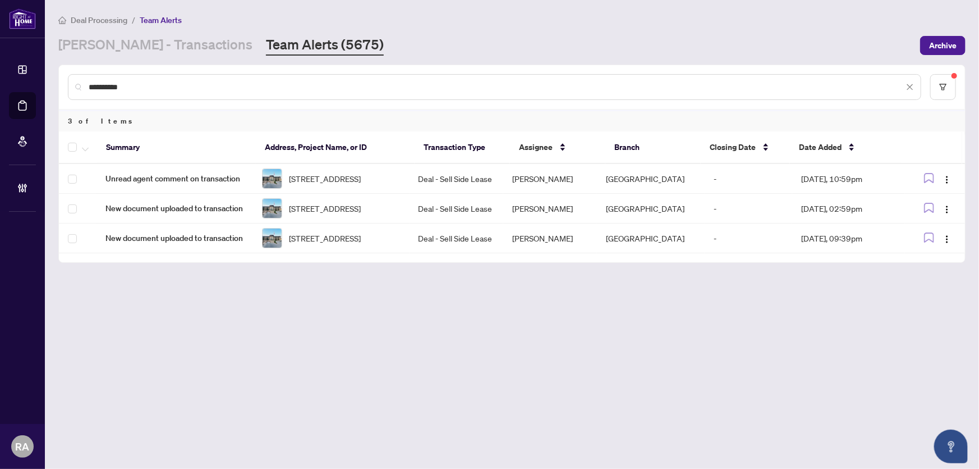
click at [78, 148] on div at bounding box center [80, 146] width 25 height 13
click at [87, 147] on icon "button" at bounding box center [85, 149] width 7 height 4
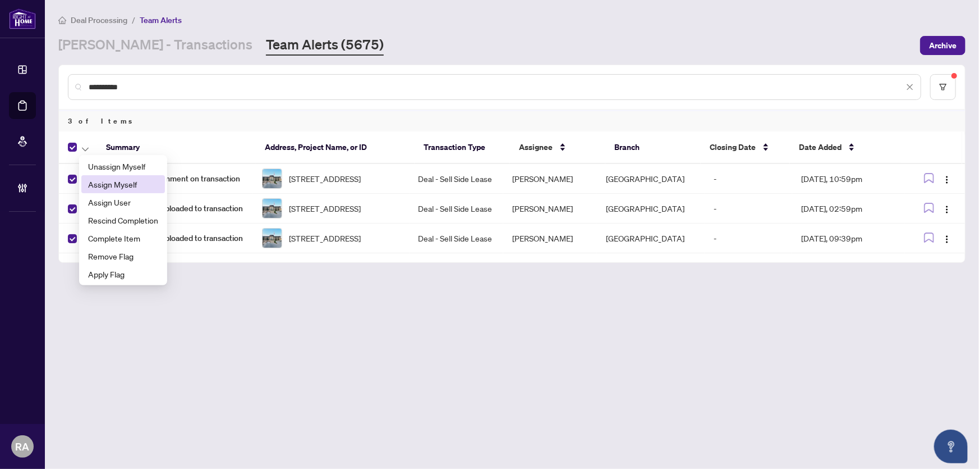
click at [130, 186] on span "Assign Myself" at bounding box center [123, 184] width 70 height 12
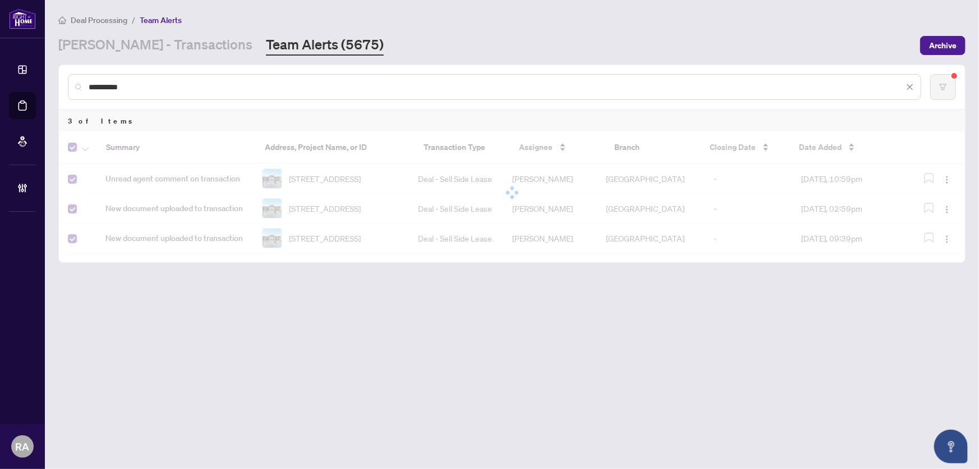
click at [236, 324] on main "**********" at bounding box center [512, 234] width 934 height 469
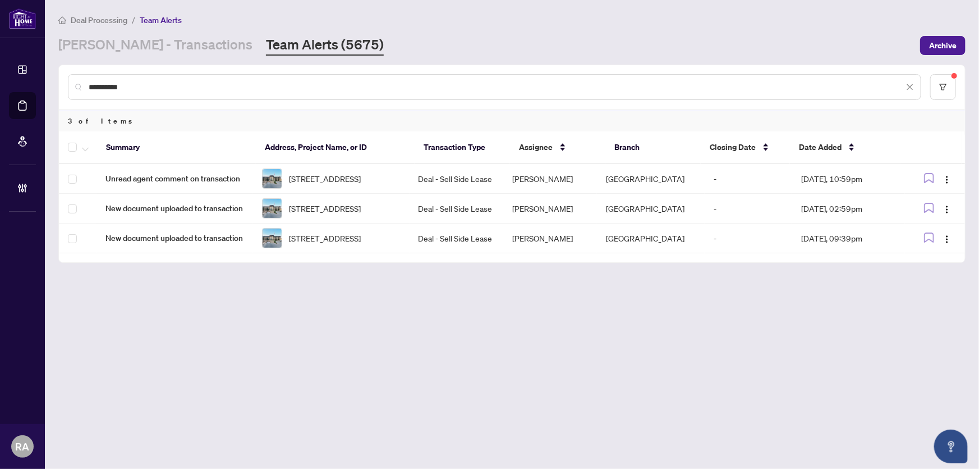
click at [236, 323] on main "**********" at bounding box center [512, 234] width 934 height 469
click at [254, 311] on main "**********" at bounding box center [512, 234] width 934 height 469
click at [448, 180] on td "Deal - Sell Side Lease" at bounding box center [457, 179] width 94 height 30
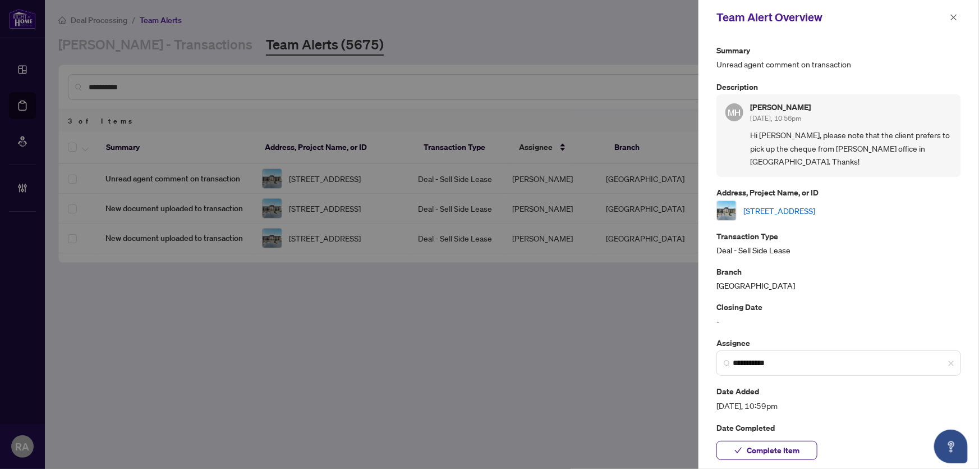
click at [815, 204] on link "[STREET_ADDRESS]" at bounding box center [779, 210] width 72 height 12
click at [957, 15] on icon "close" at bounding box center [954, 17] width 8 height 8
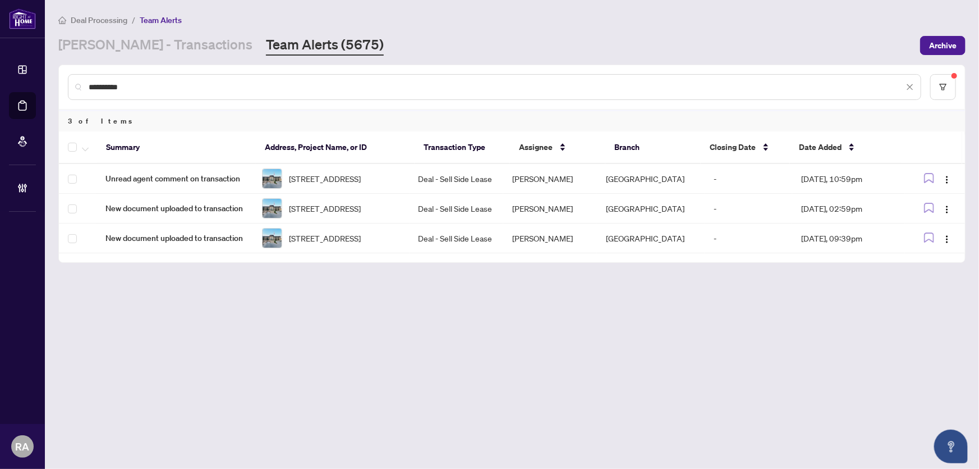
click at [77, 146] on div at bounding box center [80, 146] width 25 height 13
click at [80, 146] on button "button" at bounding box center [85, 146] width 12 height 13
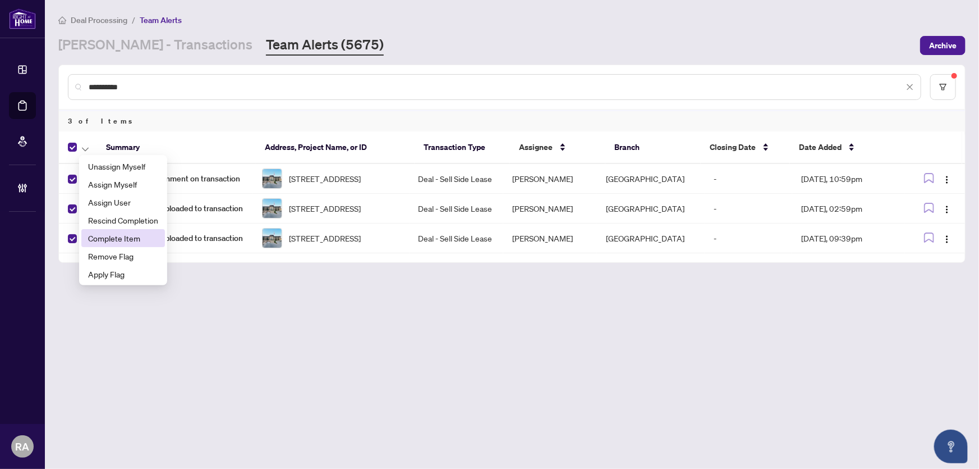
click at [105, 232] on span "Complete Item" at bounding box center [123, 238] width 70 height 12
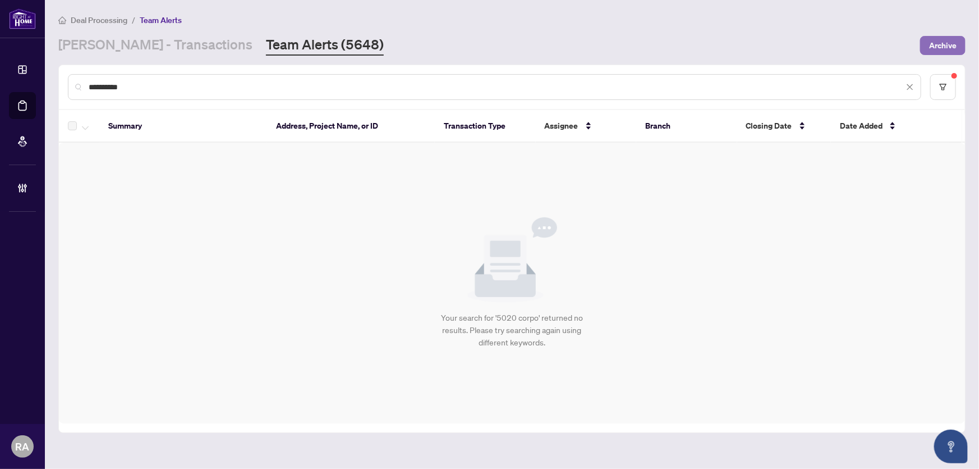
click at [935, 50] on span "Archive" at bounding box center [942, 45] width 27 height 18
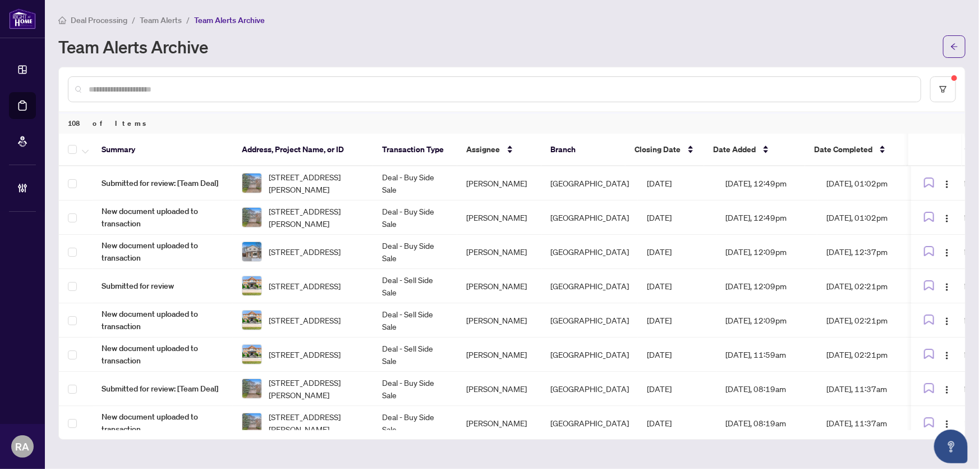
click at [169, 16] on span "Team Alerts" at bounding box center [161, 20] width 42 height 10
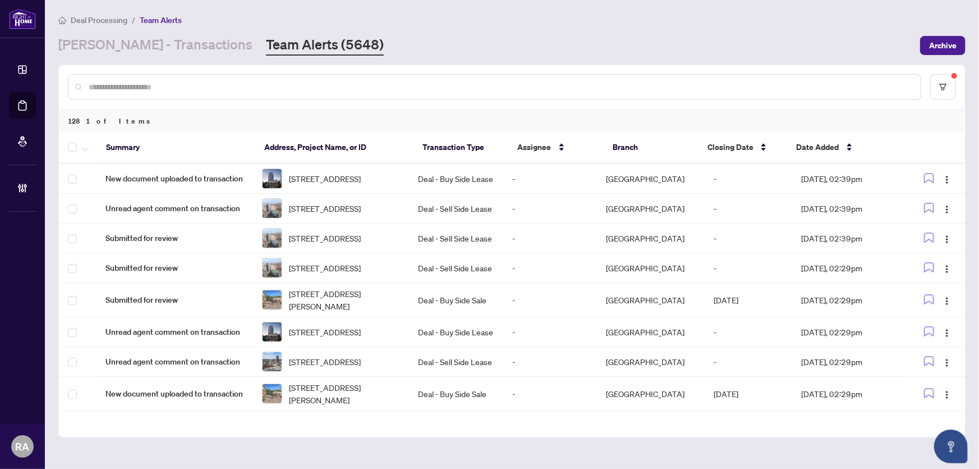
click at [275, 83] on input "text" at bounding box center [500, 87] width 823 height 12
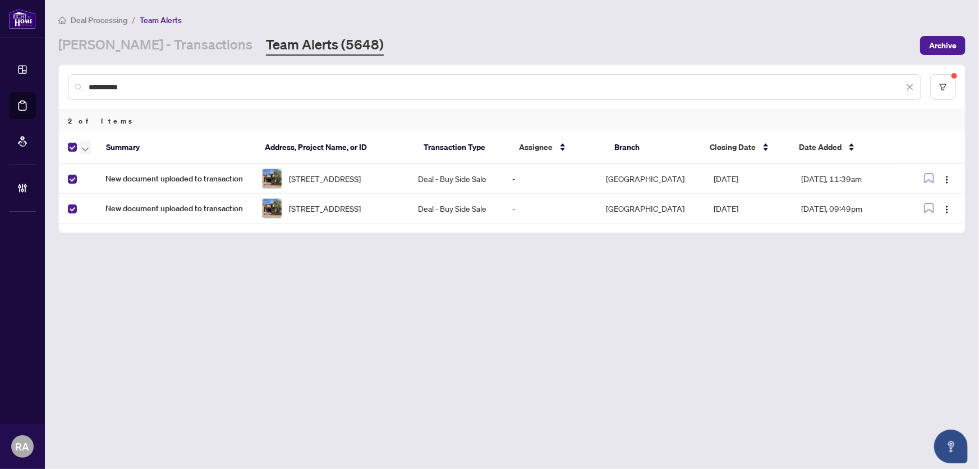
click at [84, 142] on span "button" at bounding box center [85, 147] width 7 height 12
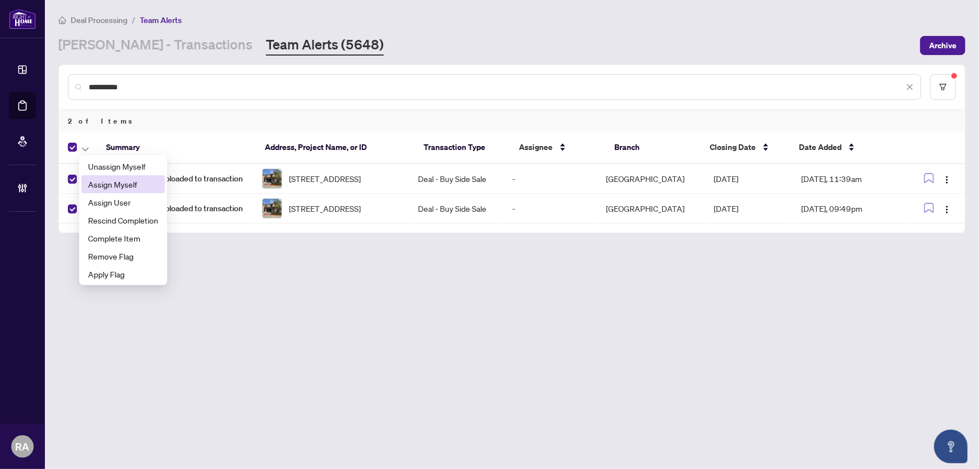
click at [121, 180] on span "Assign Myself" at bounding box center [123, 184] width 70 height 12
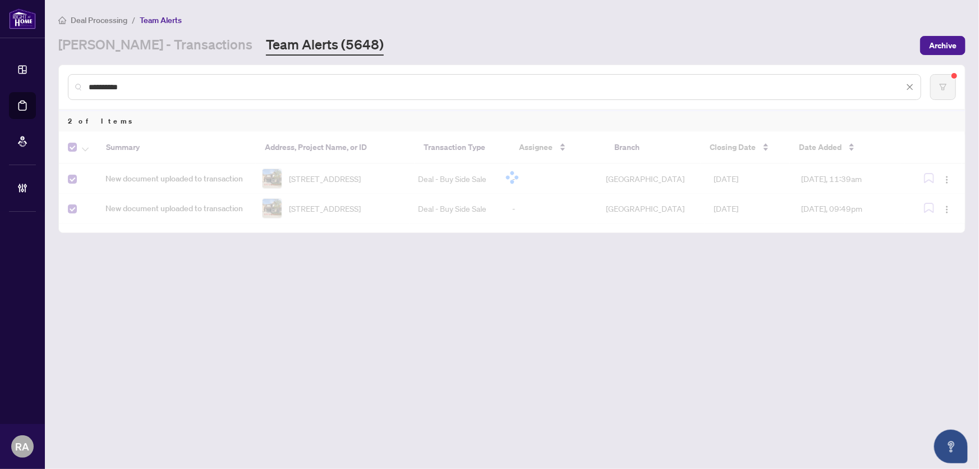
click at [303, 286] on main "**********" at bounding box center [512, 234] width 934 height 469
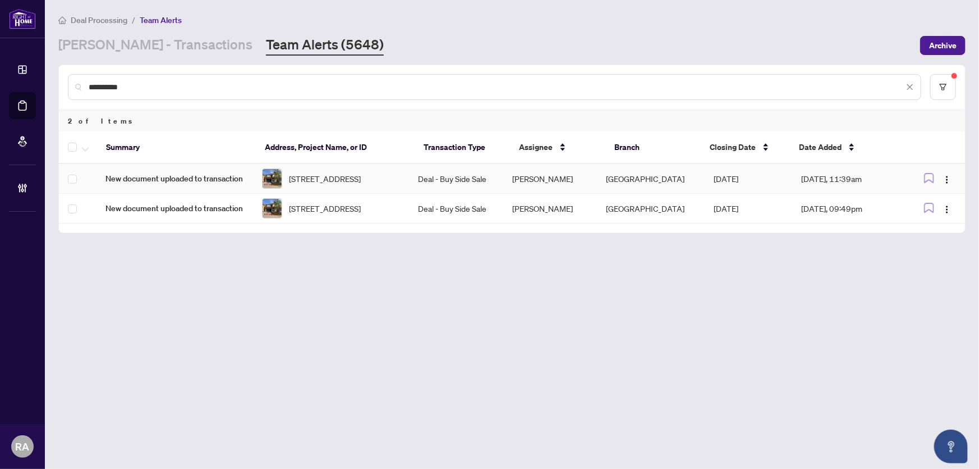
click at [361, 179] on span "[STREET_ADDRESS]" at bounding box center [325, 178] width 72 height 12
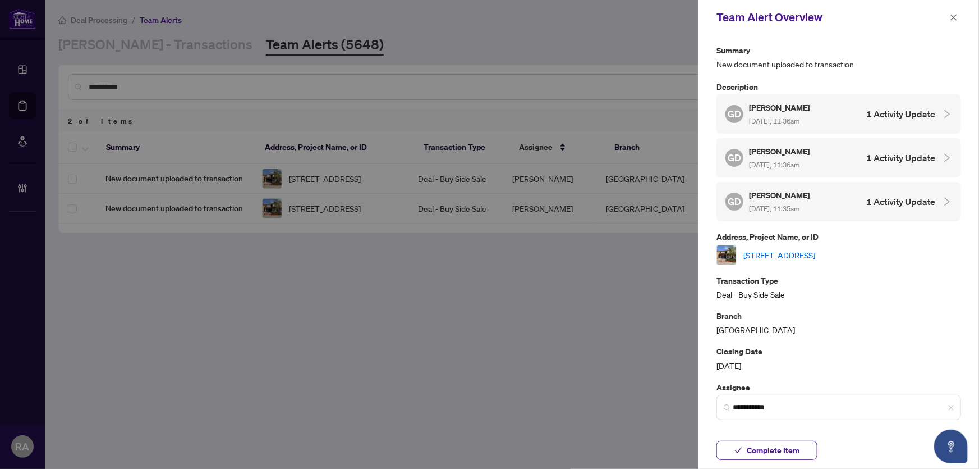
click at [781, 250] on link "[STREET_ADDRESS]" at bounding box center [779, 255] width 72 height 12
click at [956, 13] on icon "close" at bounding box center [954, 17] width 8 height 8
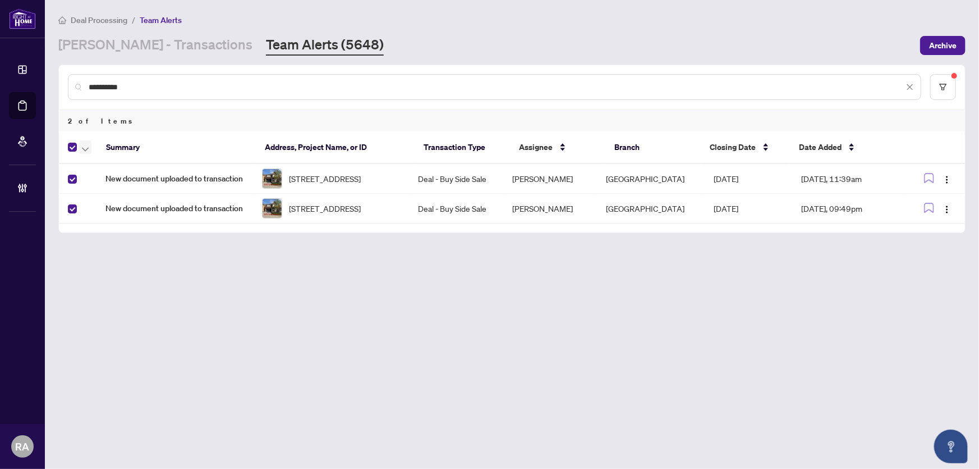
click at [82, 144] on span "button" at bounding box center [85, 147] width 7 height 12
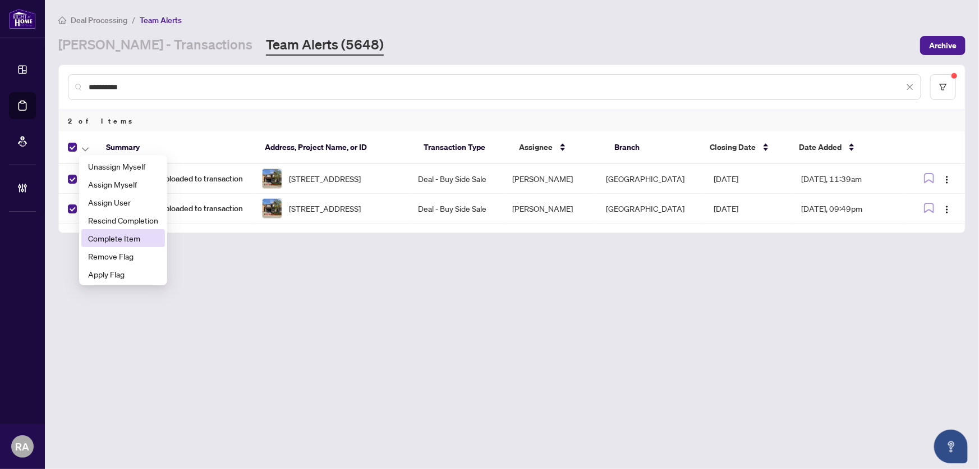
click at [112, 236] on span "Complete Item" at bounding box center [123, 238] width 70 height 12
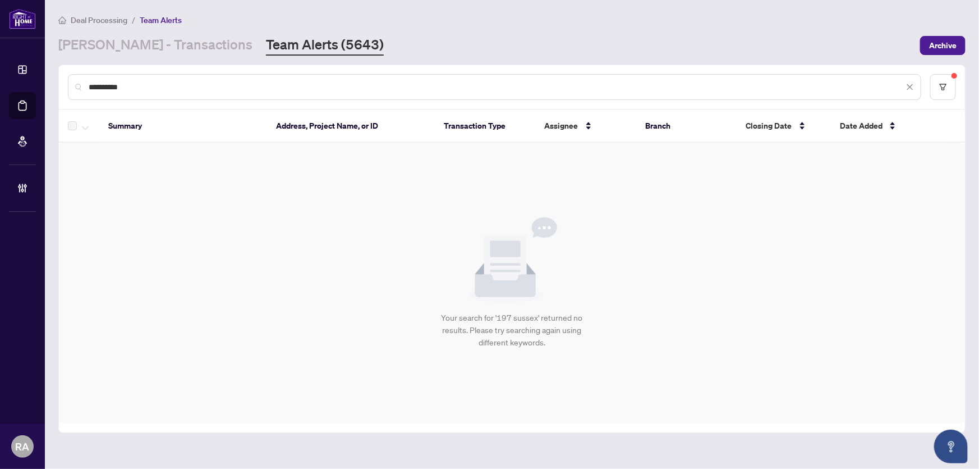
drag, startPoint x: 132, startPoint y: 81, endPoint x: 403, endPoint y: 241, distance: 314.7
click at [65, 83] on div "**********" at bounding box center [512, 87] width 906 height 44
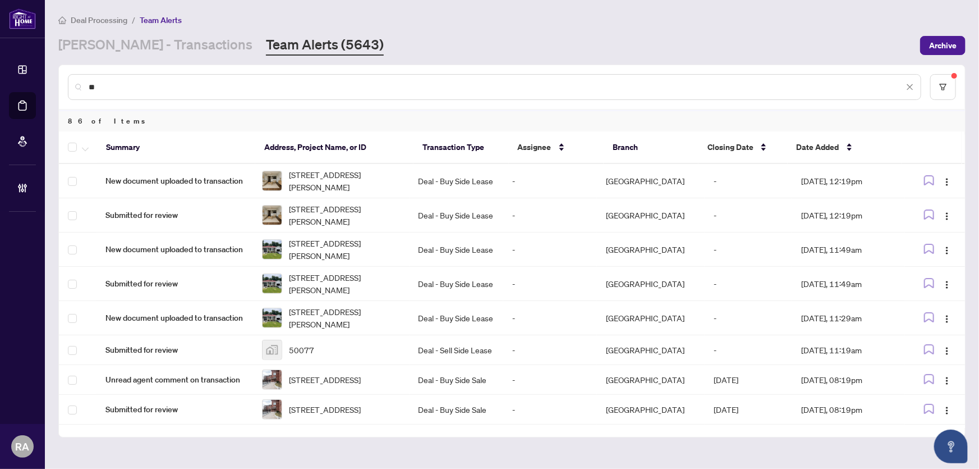
click at [155, 82] on input "**" at bounding box center [496, 87] width 815 height 12
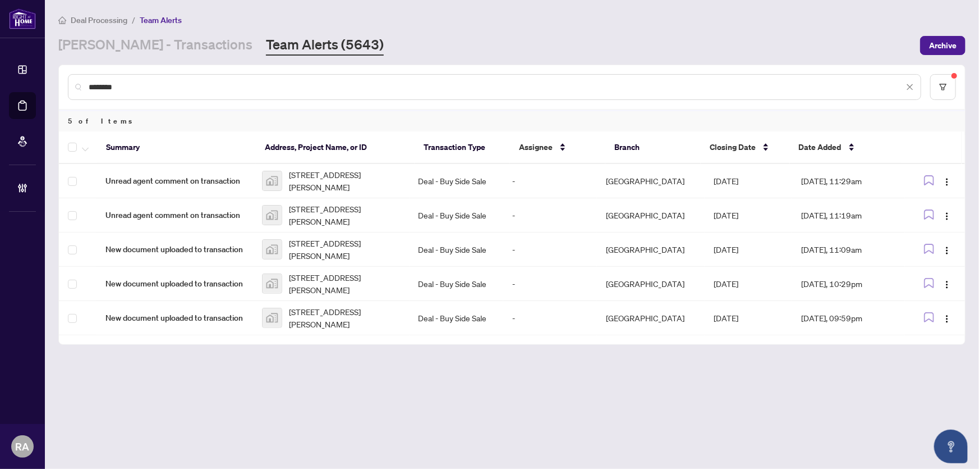
type input "********"
click at [83, 147] on icon "button" at bounding box center [85, 149] width 7 height 4
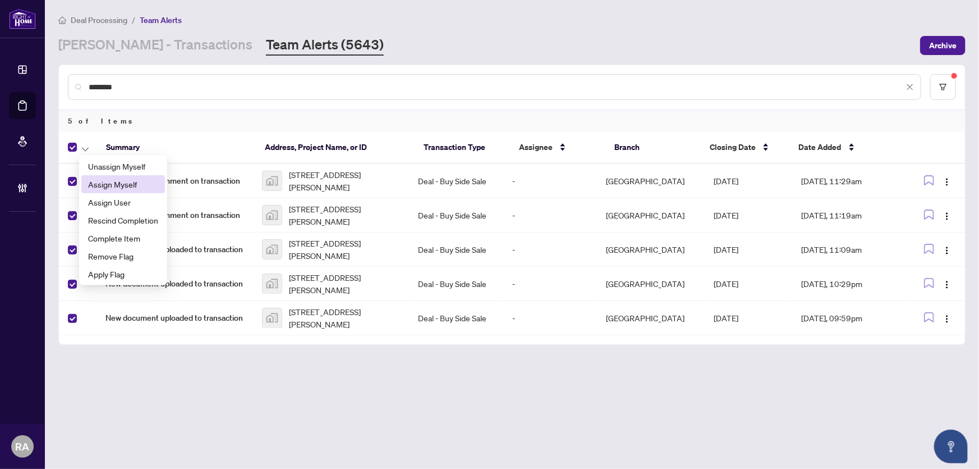
click at [111, 178] on span "Assign Myself" at bounding box center [123, 184] width 70 height 12
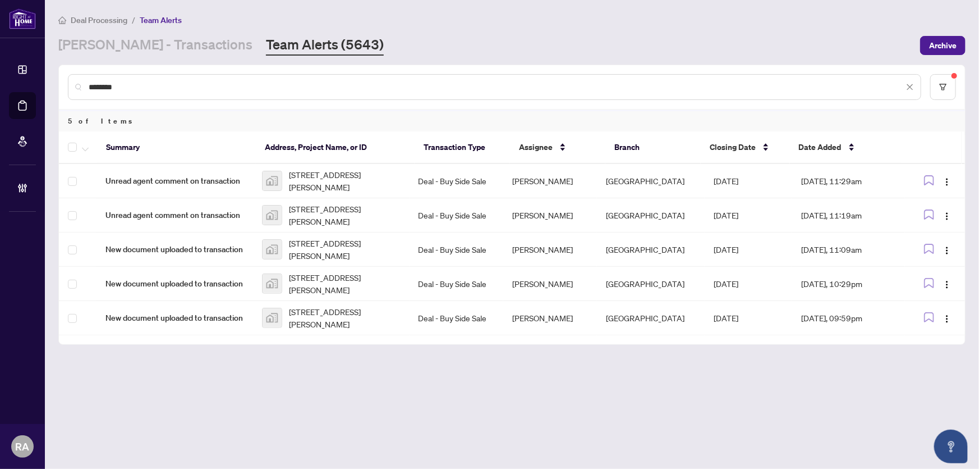
click at [306, 373] on main "Deal Processing / Team Alerts [PERSON_NAME] - Transactions Team Alerts (5643) A…" at bounding box center [512, 234] width 934 height 469
click at [417, 181] on td "Deal - Buy Side Sale" at bounding box center [457, 181] width 94 height 34
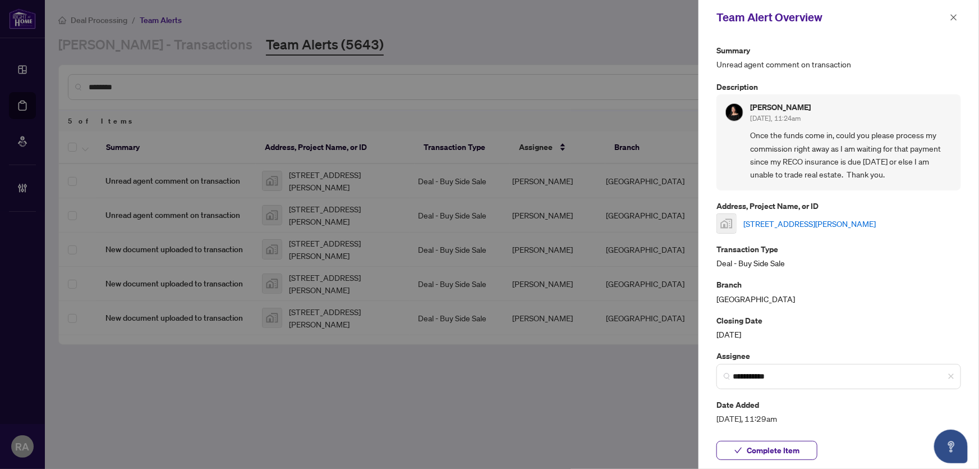
click at [814, 222] on link "[STREET_ADDRESS][PERSON_NAME]" at bounding box center [809, 223] width 132 height 12
drag, startPoint x: 958, startPoint y: 16, endPoint x: 801, endPoint y: 42, distance: 158.7
click at [957, 16] on icon "close" at bounding box center [954, 17] width 8 height 8
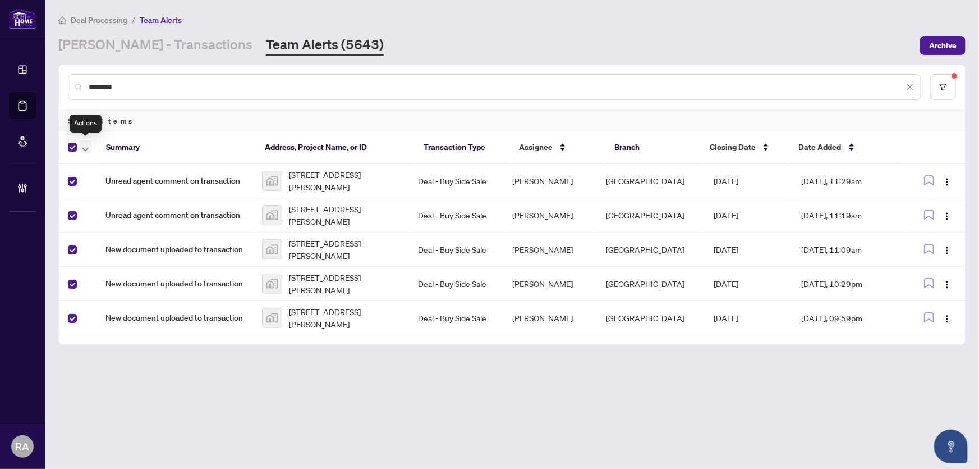
click at [90, 145] on button "button" at bounding box center [85, 146] width 12 height 13
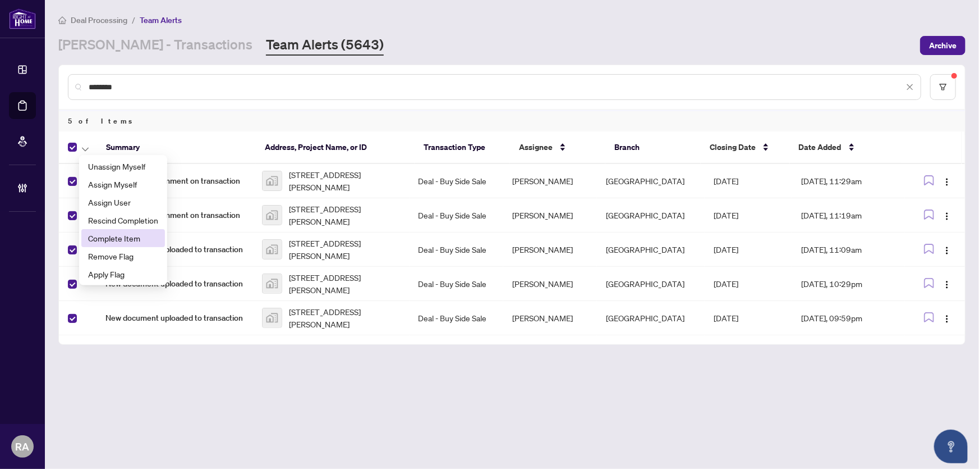
click at [132, 241] on span "Complete Item" at bounding box center [123, 238] width 70 height 12
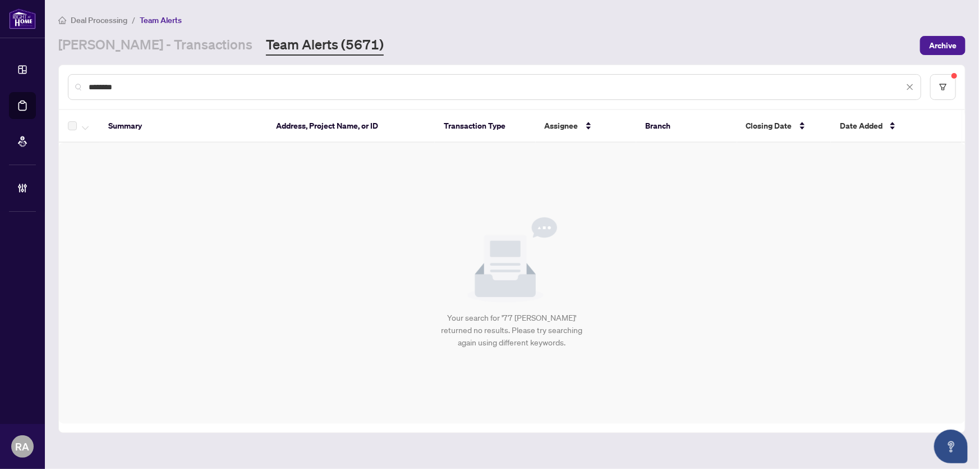
drag, startPoint x: 937, startPoint y: 47, endPoint x: 84, endPoint y: 223, distance: 871.3
click at [937, 47] on span "Archive" at bounding box center [942, 45] width 27 height 18
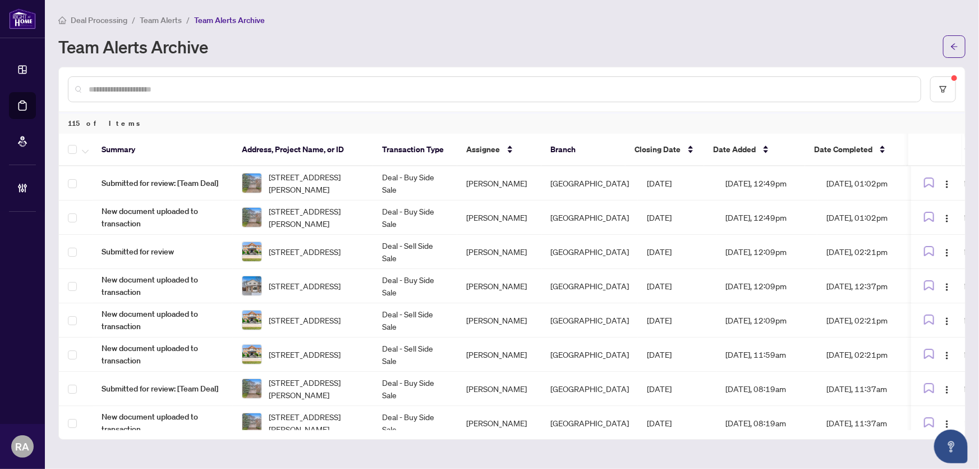
click at [163, 18] on span "Team Alerts" at bounding box center [161, 20] width 42 height 10
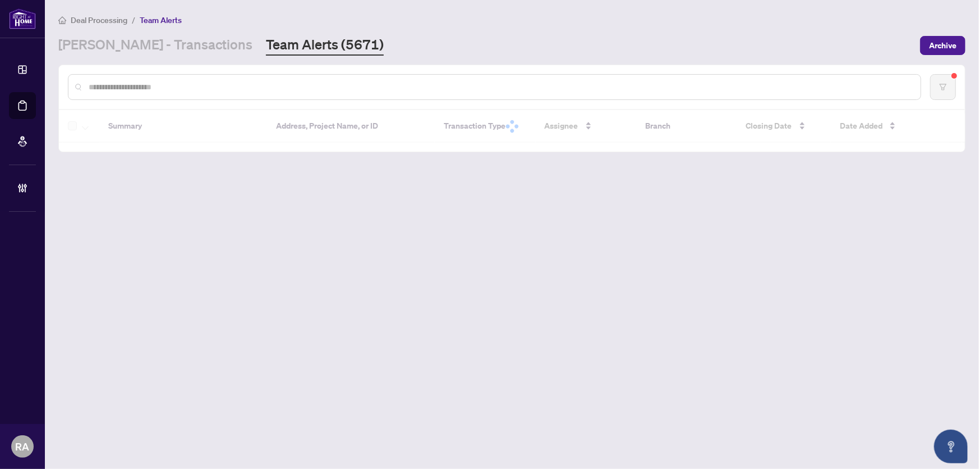
click at [300, 86] on input "text" at bounding box center [500, 87] width 823 height 12
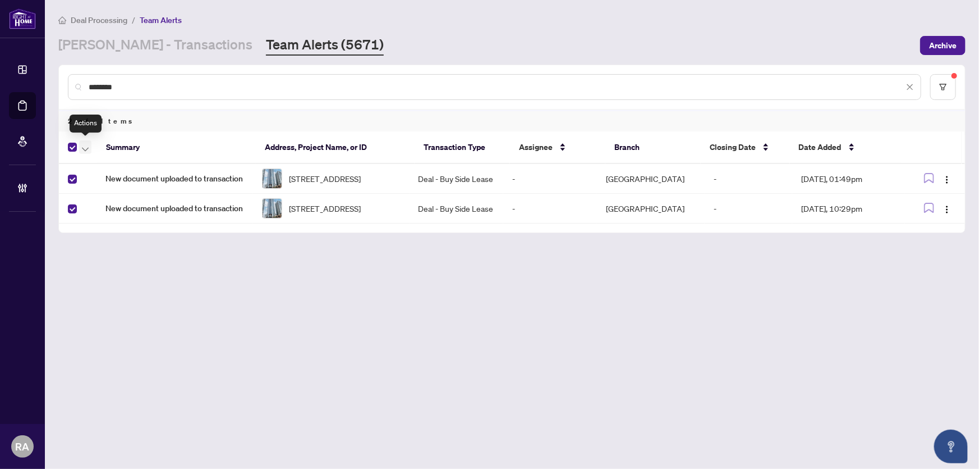
click at [84, 147] on icon "button" at bounding box center [85, 149] width 7 height 4
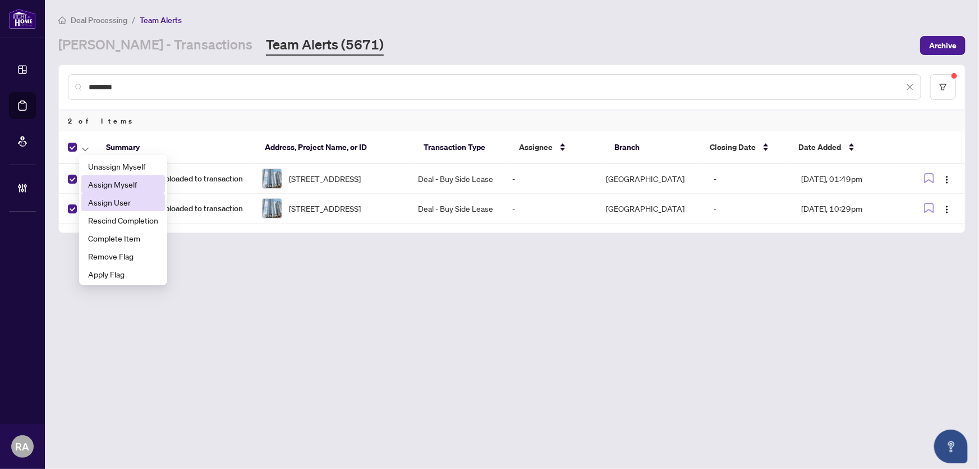
click at [116, 190] on span "Assign Myself" at bounding box center [123, 184] width 70 height 12
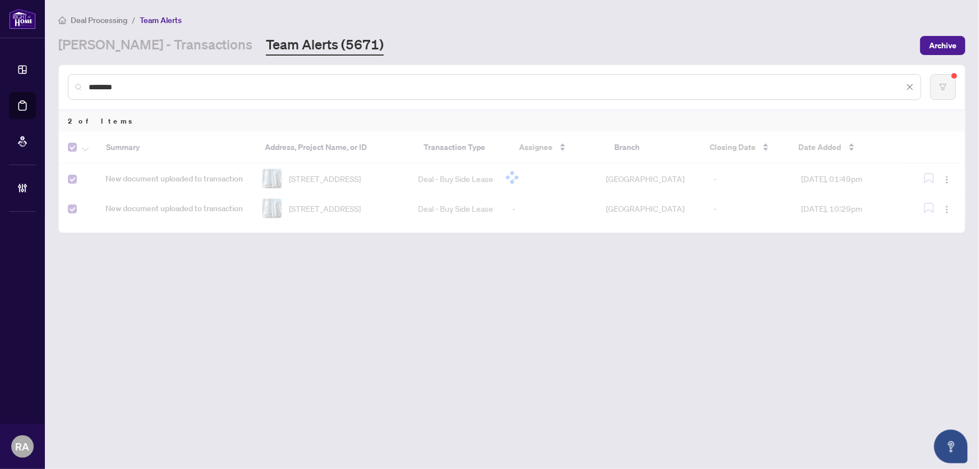
click at [227, 277] on main "Deal Processing / Team Alerts [PERSON_NAME] - Transactions Team Alerts (5671) A…" at bounding box center [512, 234] width 934 height 469
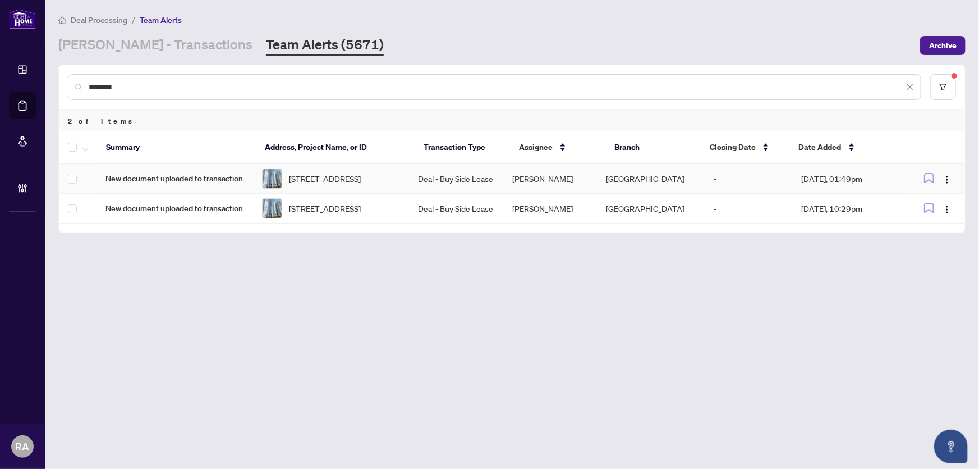
click at [357, 173] on span "[STREET_ADDRESS]" at bounding box center [325, 178] width 72 height 12
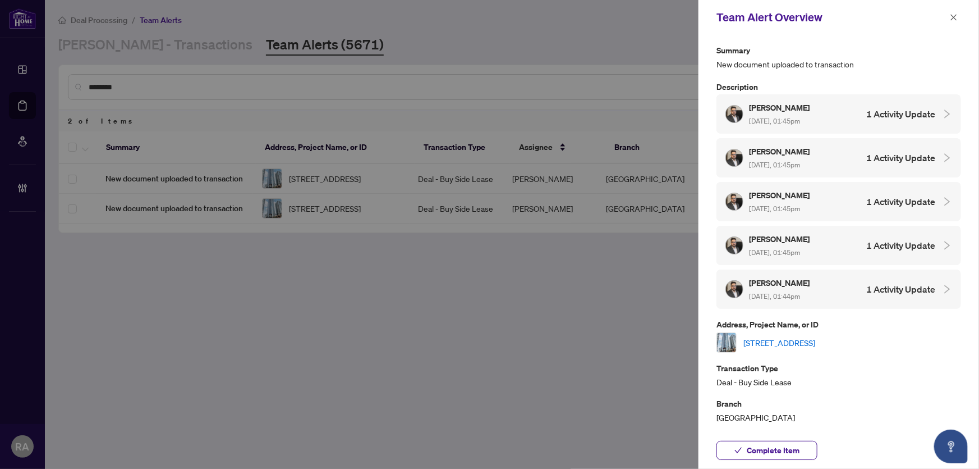
click at [800, 336] on link "[STREET_ADDRESS]" at bounding box center [779, 342] width 72 height 12
click at [815, 336] on link "[STREET_ADDRESS]" at bounding box center [779, 342] width 72 height 12
click at [793, 339] on link "[STREET_ADDRESS]" at bounding box center [779, 342] width 72 height 12
click at [952, 17] on icon "close" at bounding box center [954, 17] width 8 height 8
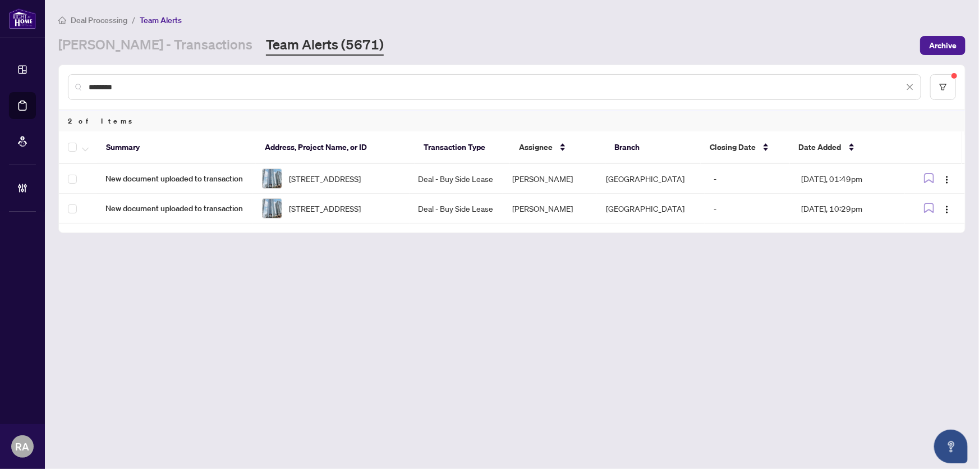
click at [77, 146] on div at bounding box center [80, 146] width 25 height 13
click at [85, 147] on icon "button" at bounding box center [85, 149] width 7 height 4
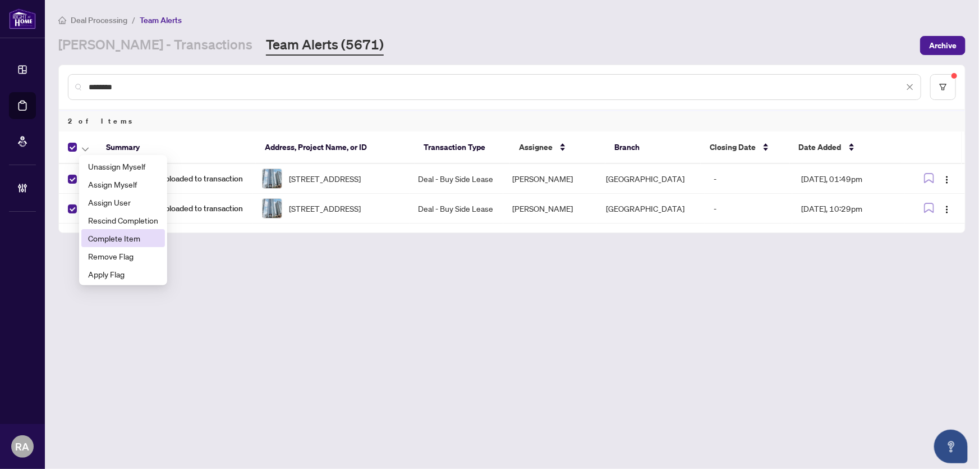
click at [97, 235] on span "Complete Item" at bounding box center [123, 238] width 70 height 12
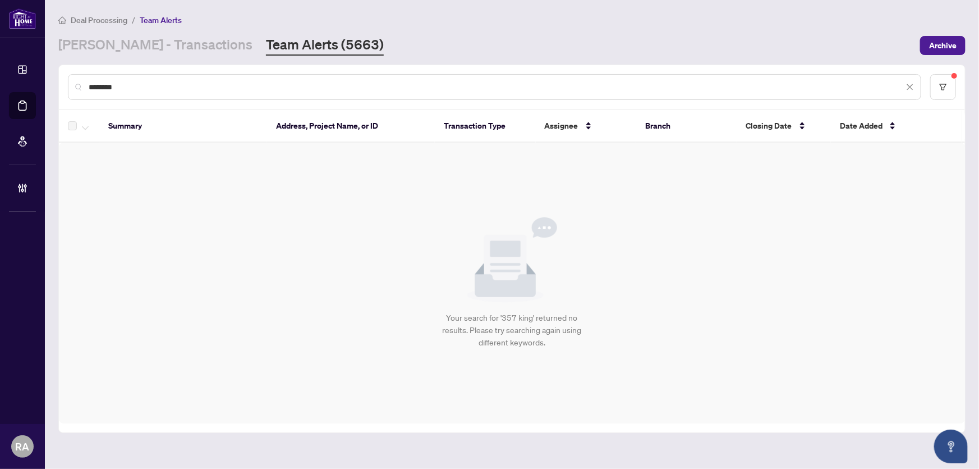
drag, startPoint x: 288, startPoint y: 85, endPoint x: 93, endPoint y: 87, distance: 195.3
click at [93, 87] on input "********" at bounding box center [496, 87] width 815 height 12
type input "*"
type input "**********"
